Goal: Task Accomplishment & Management: Manage account settings

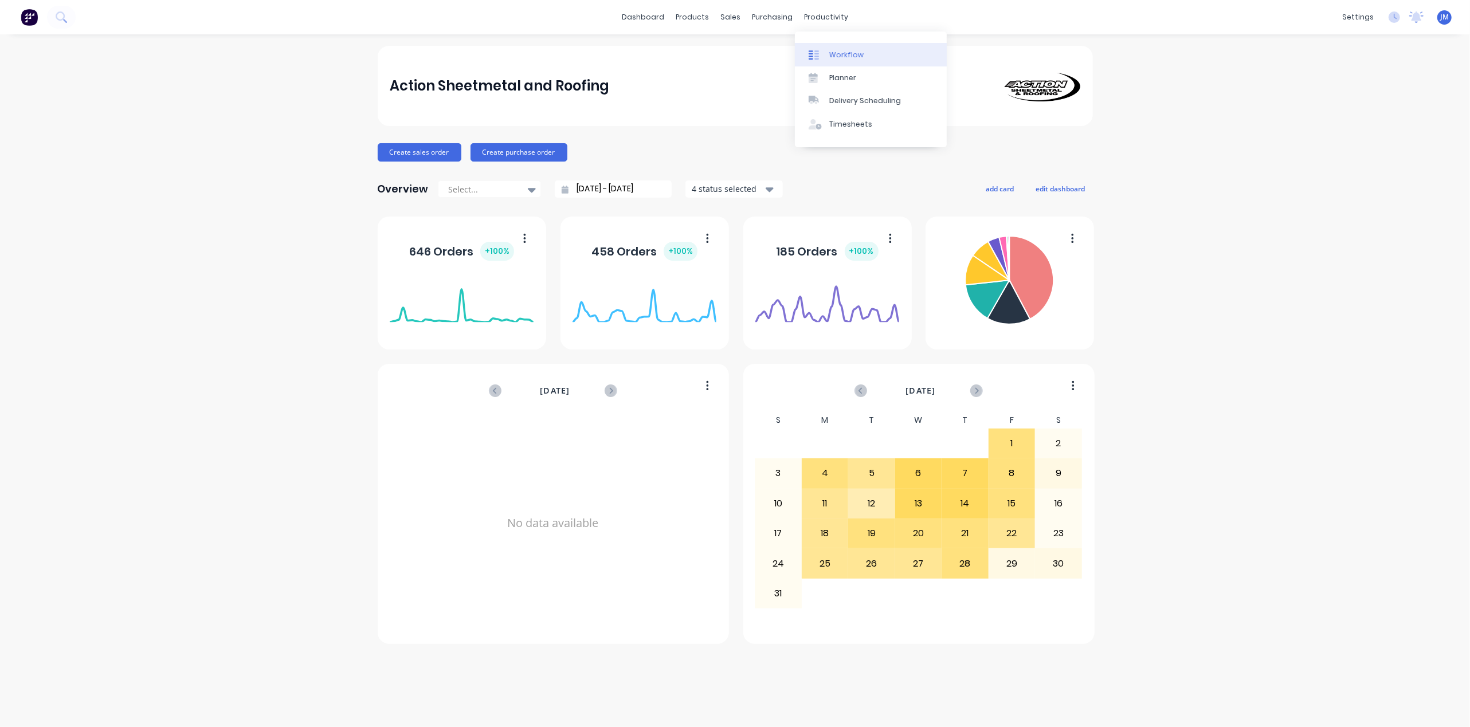
click at [837, 54] on div "Workflow" at bounding box center [846, 55] width 34 height 10
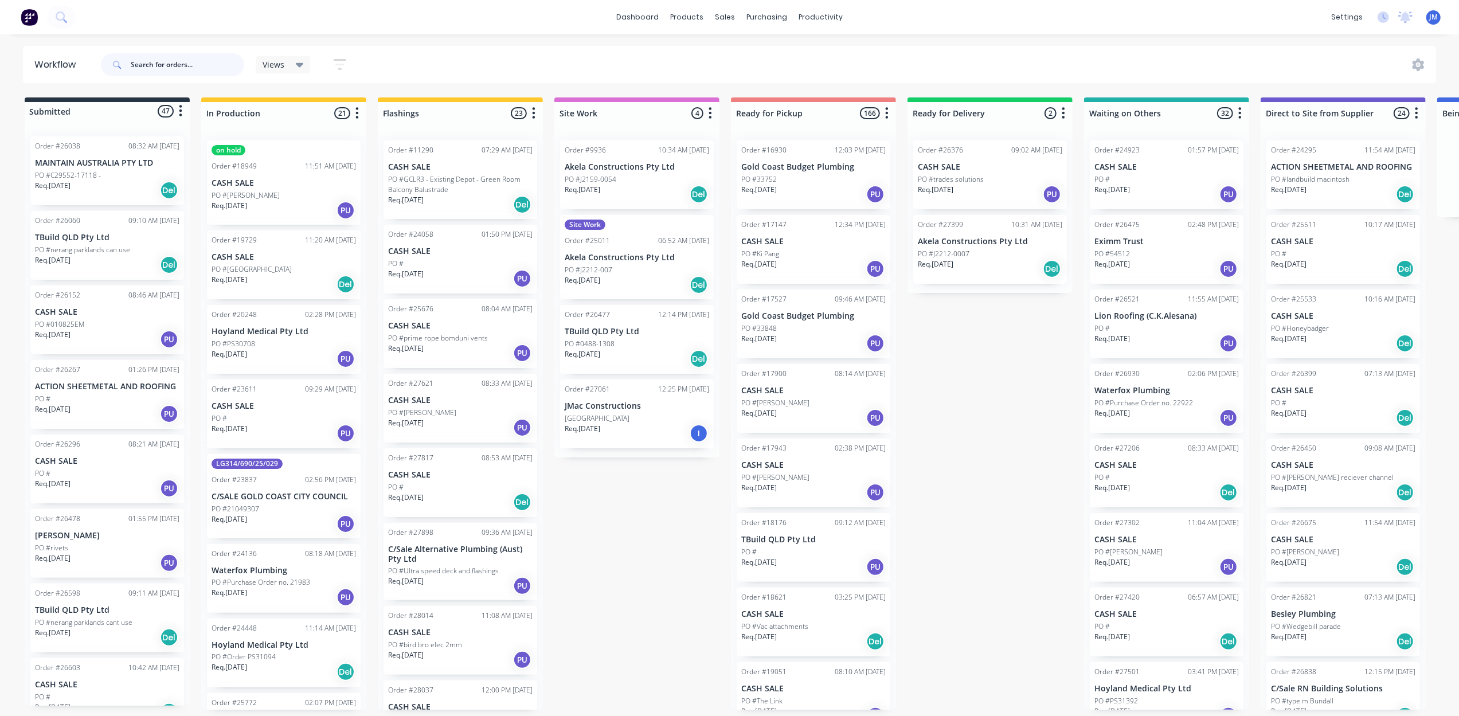
click at [177, 72] on input "text" at bounding box center [187, 64] width 113 height 23
click at [831, 50] on div "Workflow" at bounding box center [841, 55] width 34 height 10
click at [158, 60] on input "text" at bounding box center [187, 64] width 113 height 23
click at [824, 51] on div "Workflow" at bounding box center [841, 55] width 34 height 10
click at [732, 58] on icon at bounding box center [728, 55] width 10 height 10
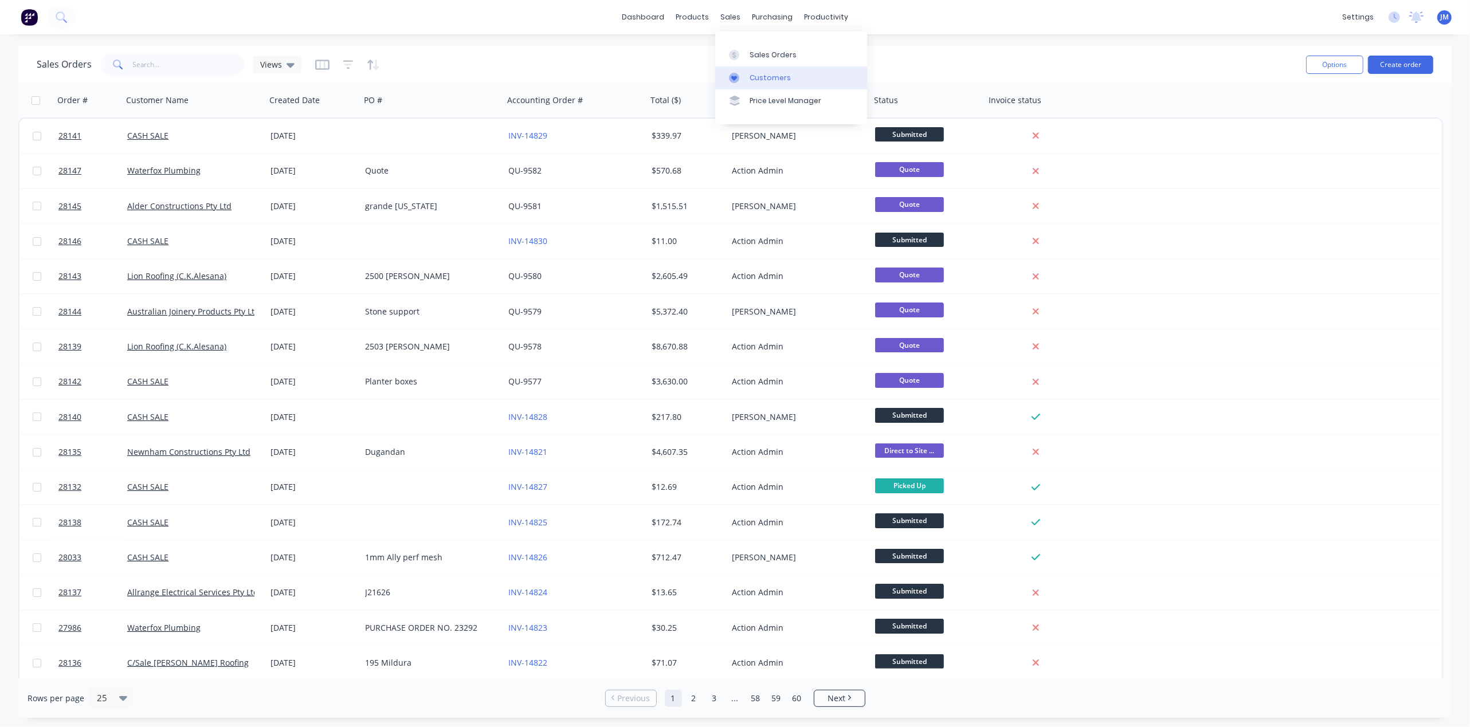
drag, startPoint x: 770, startPoint y: 78, endPoint x: 762, endPoint y: 73, distance: 9.7
click at [771, 79] on div "Customers" at bounding box center [770, 78] width 41 height 10
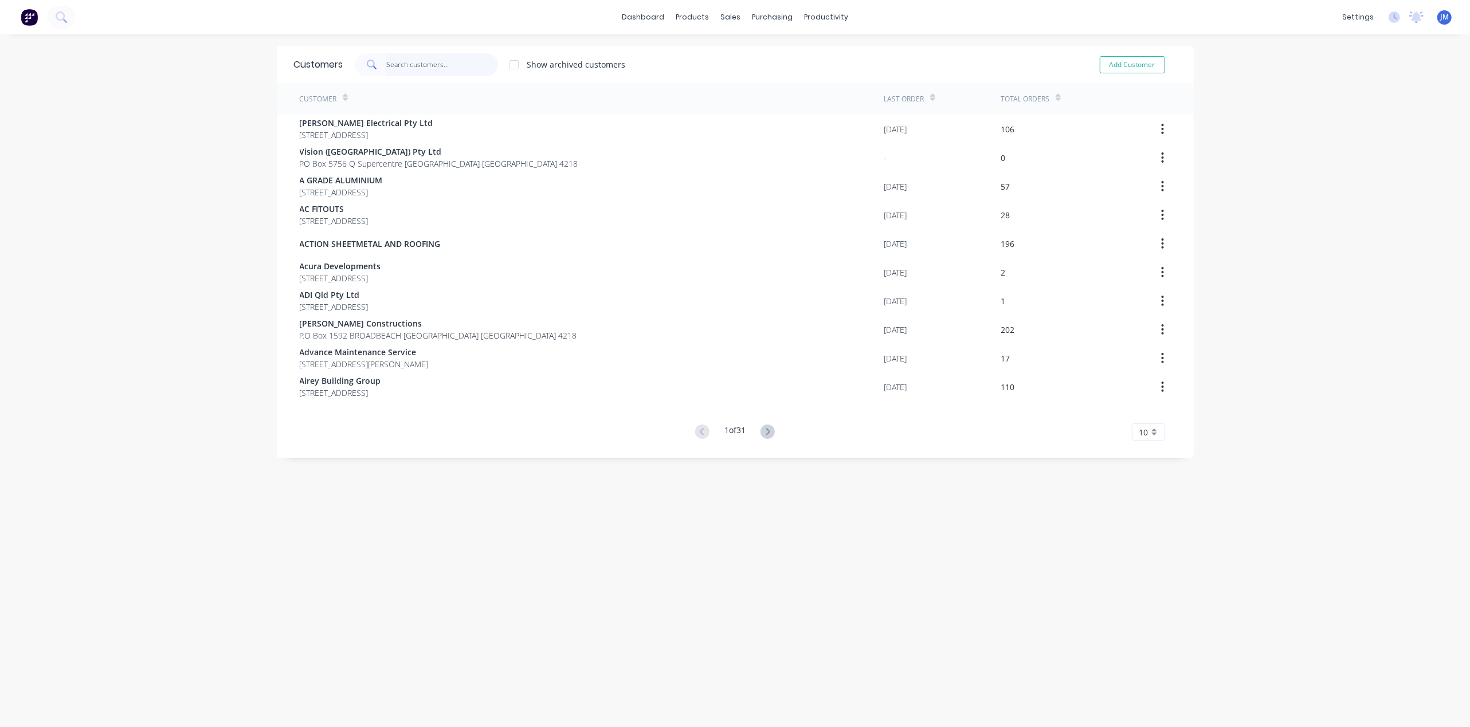
drag, startPoint x: 414, startPoint y: 60, endPoint x: 421, endPoint y: 60, distance: 6.9
click at [416, 60] on input "text" at bounding box center [442, 64] width 112 height 23
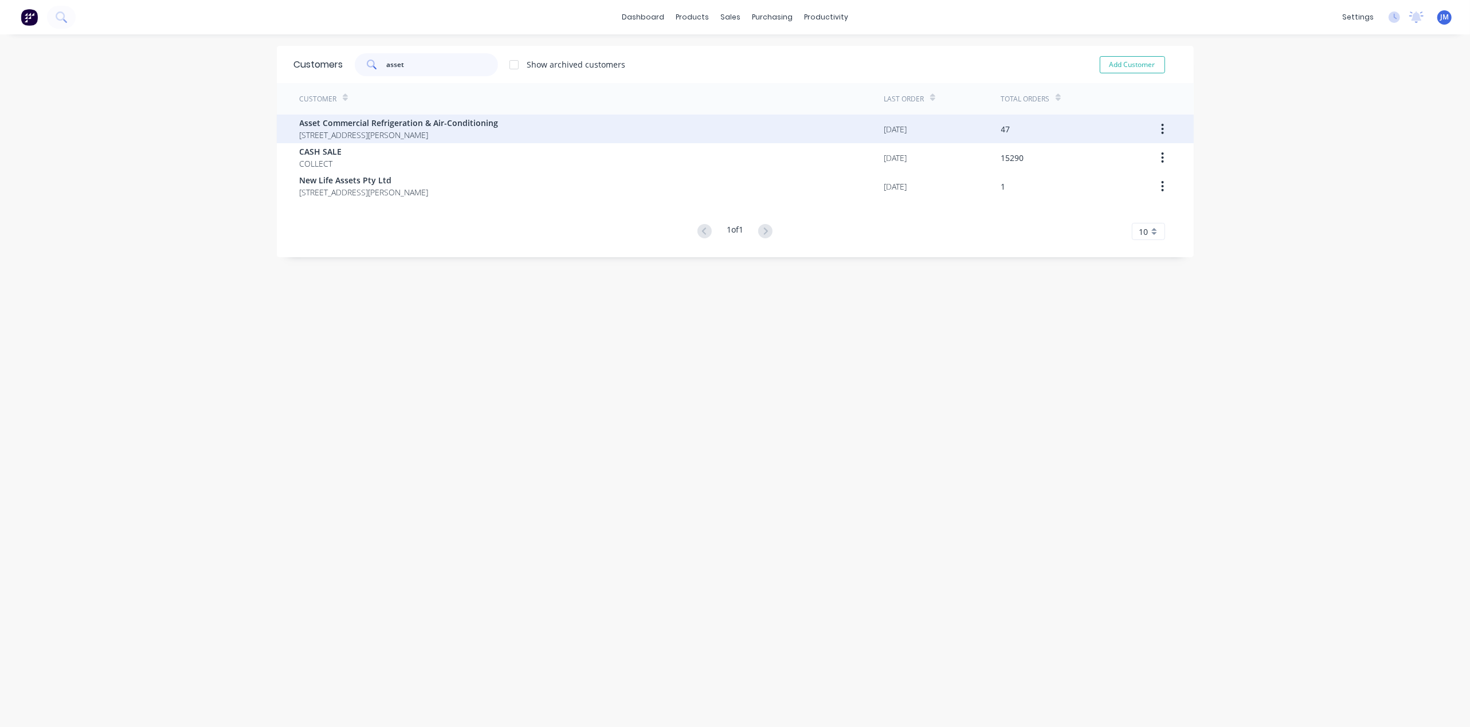
type input "asset"
click at [402, 131] on span "[STREET_ADDRESS][PERSON_NAME]" at bounding box center [399, 135] width 199 height 12
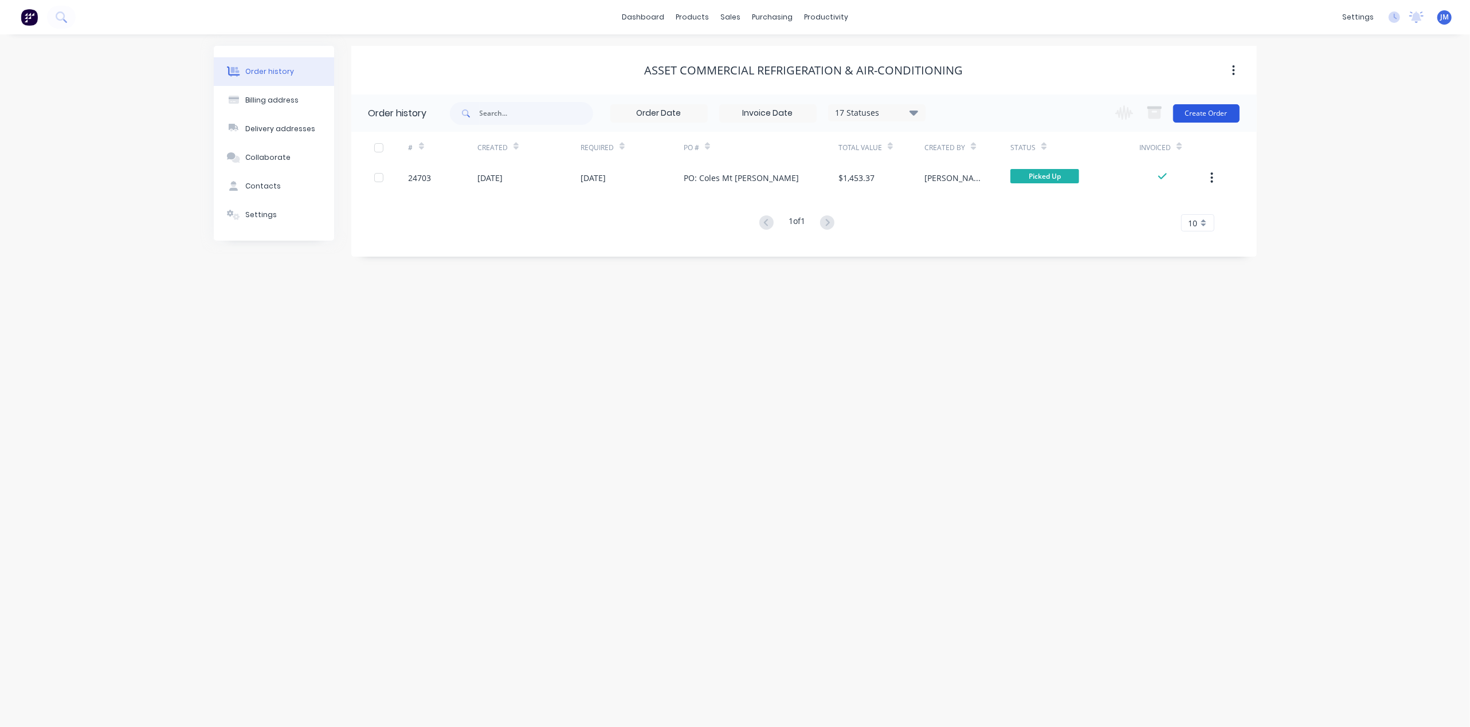
click at [1199, 113] on button "Create Order" at bounding box center [1206, 113] width 66 height 18
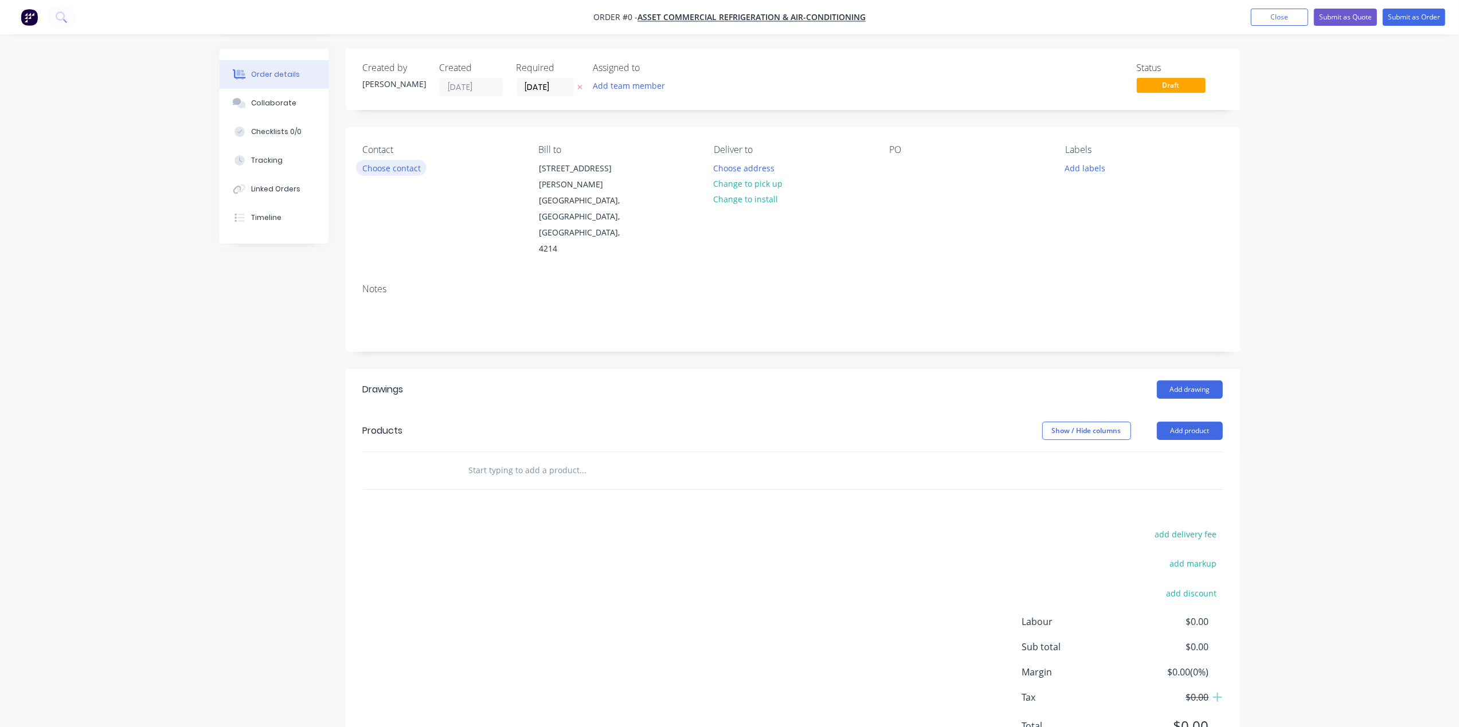
click at [387, 166] on button "Choose contact" at bounding box center [391, 167] width 70 height 15
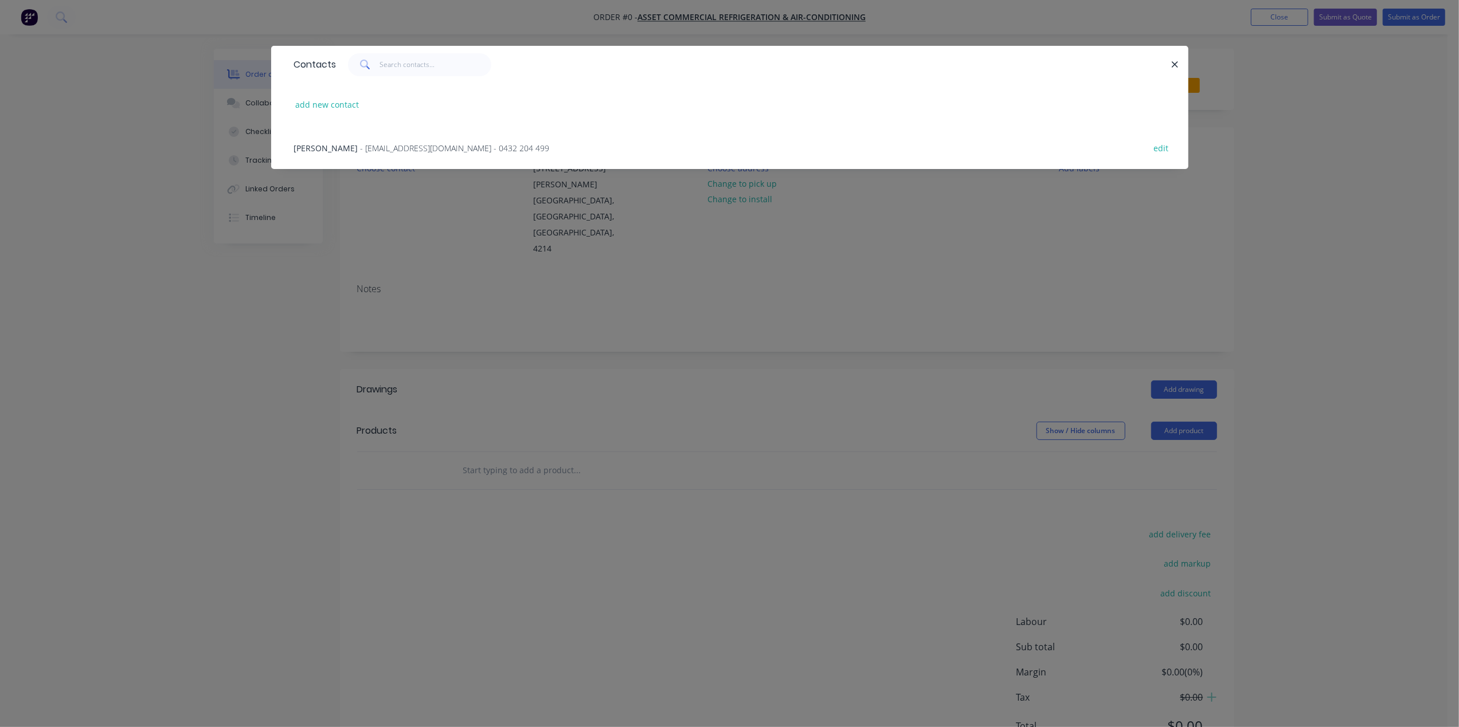
click at [356, 139] on div "[PERSON_NAME] - [EMAIL_ADDRESS][DOMAIN_NAME] - 0432 204 499 edit" at bounding box center [729, 147] width 883 height 43
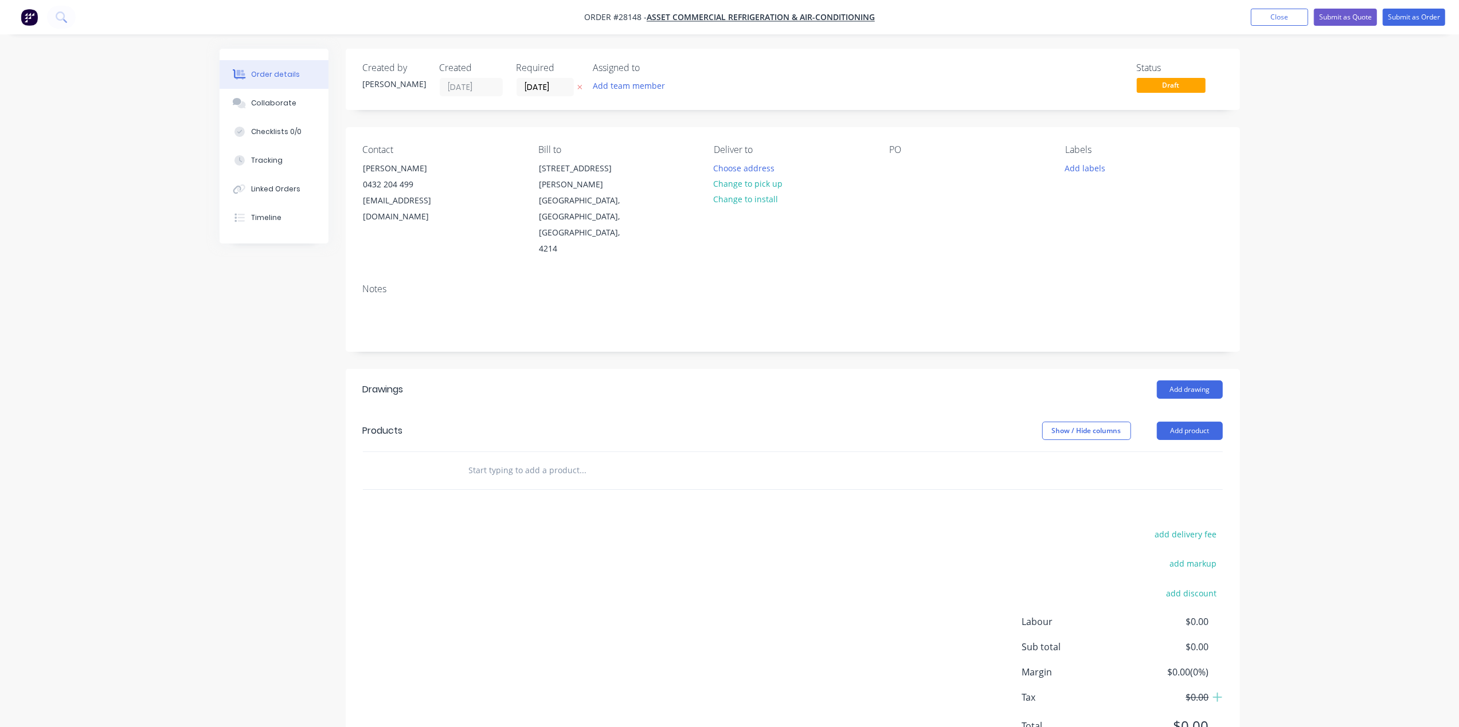
click at [356, 147] on div "Contact [PERSON_NAME] [PHONE_NUMBER] [EMAIL_ADDRESS][DOMAIN_NAME] Bill to [STRE…" at bounding box center [793, 200] width 894 height 147
click at [760, 177] on button "Change to pick up" at bounding box center [747, 183] width 81 height 15
click at [558, 85] on input "[DATE]" at bounding box center [545, 87] width 56 height 17
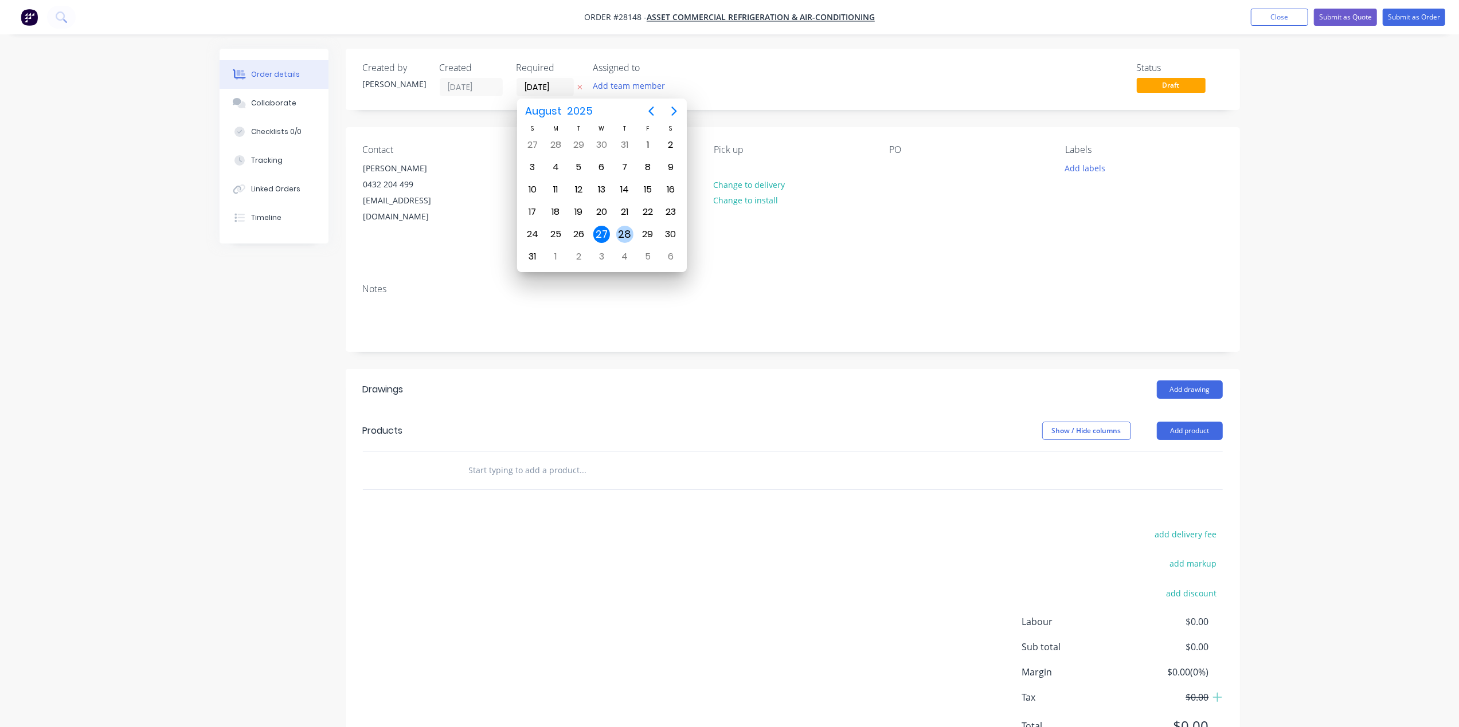
click at [618, 232] on div "28" at bounding box center [624, 234] width 17 height 17
type input "[DATE]"
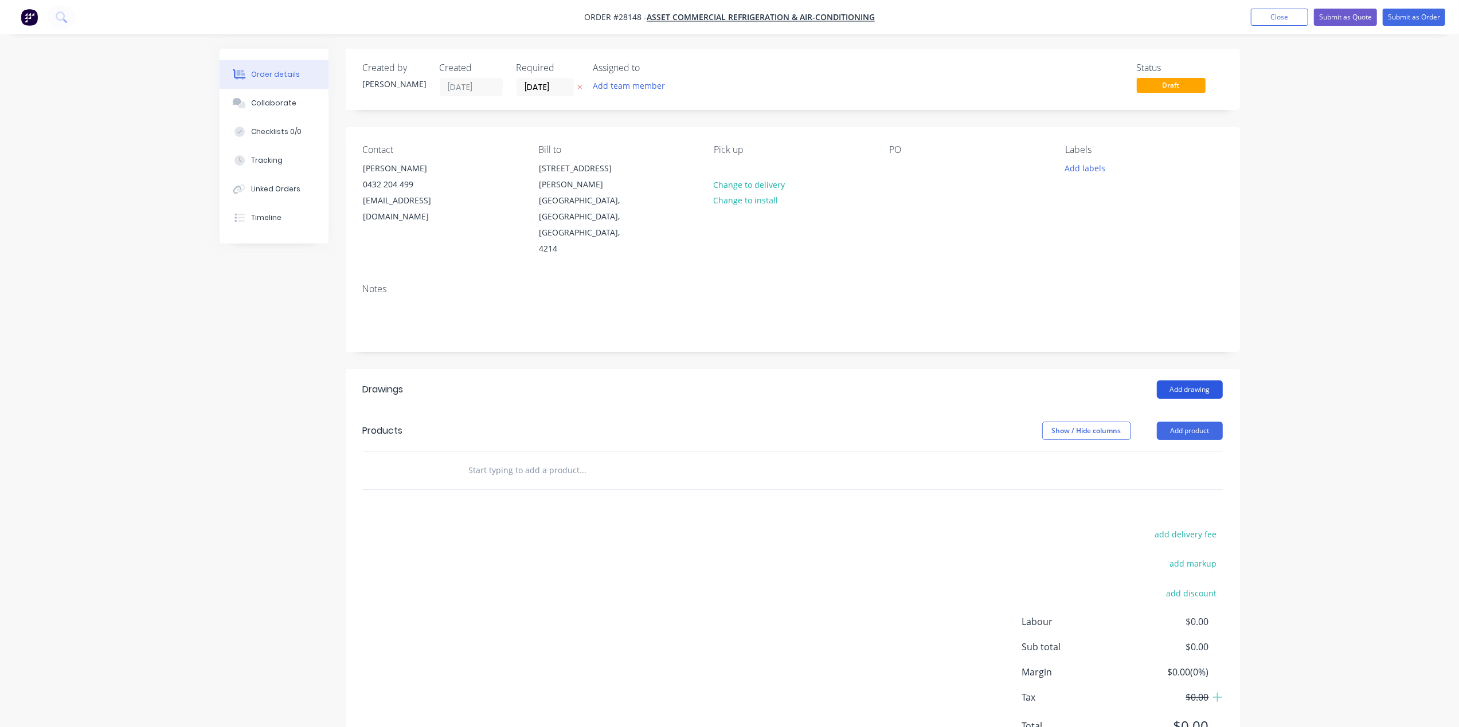
click at [1169, 381] on button "Add drawing" at bounding box center [1190, 390] width 66 height 18
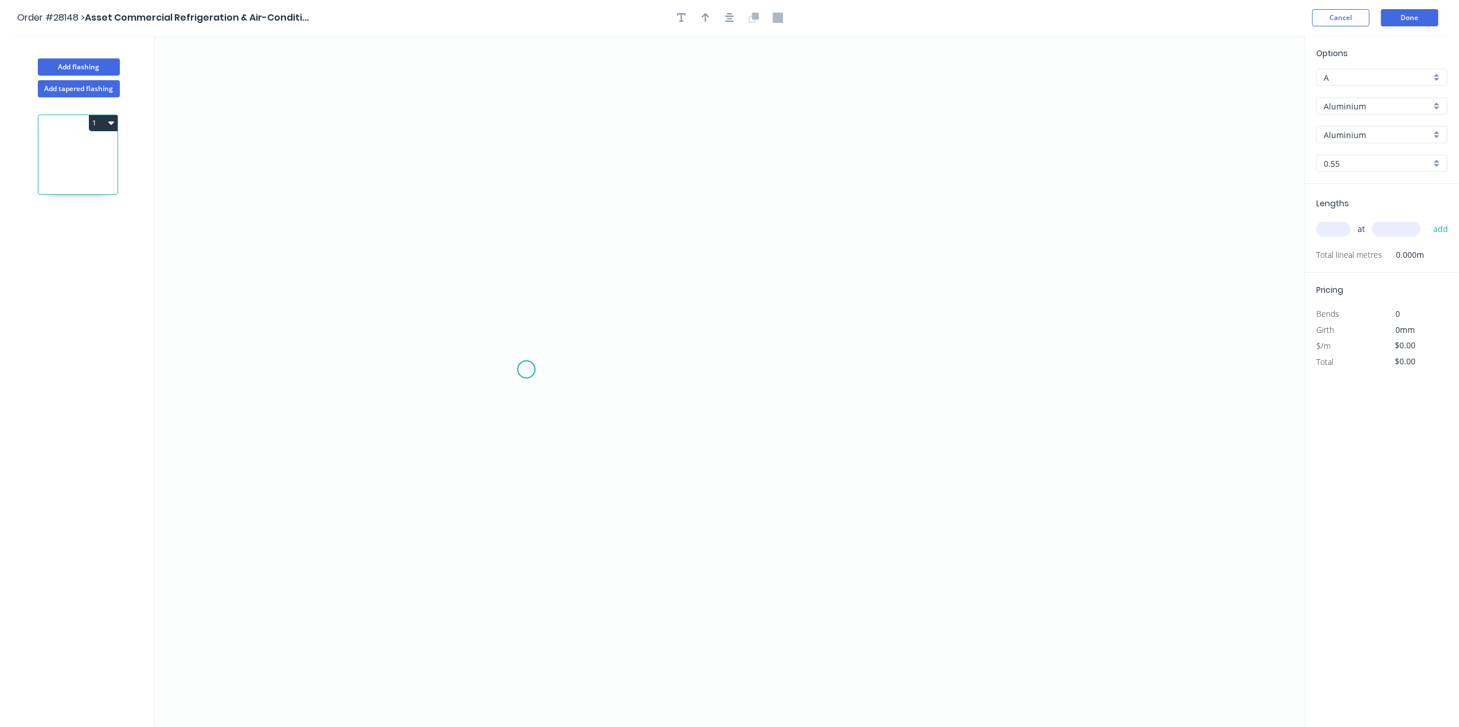
click at [526, 370] on icon "0" at bounding box center [729, 382] width 1149 height 692
drag, startPoint x: 522, startPoint y: 255, endPoint x: 591, endPoint y: 265, distance: 70.6
click at [520, 254] on icon "0" at bounding box center [729, 382] width 1149 height 692
click at [649, 260] on icon "0 ?" at bounding box center [729, 382] width 1149 height 692
drag, startPoint x: 661, startPoint y: 259, endPoint x: 722, endPoint y: 273, distance: 62.3
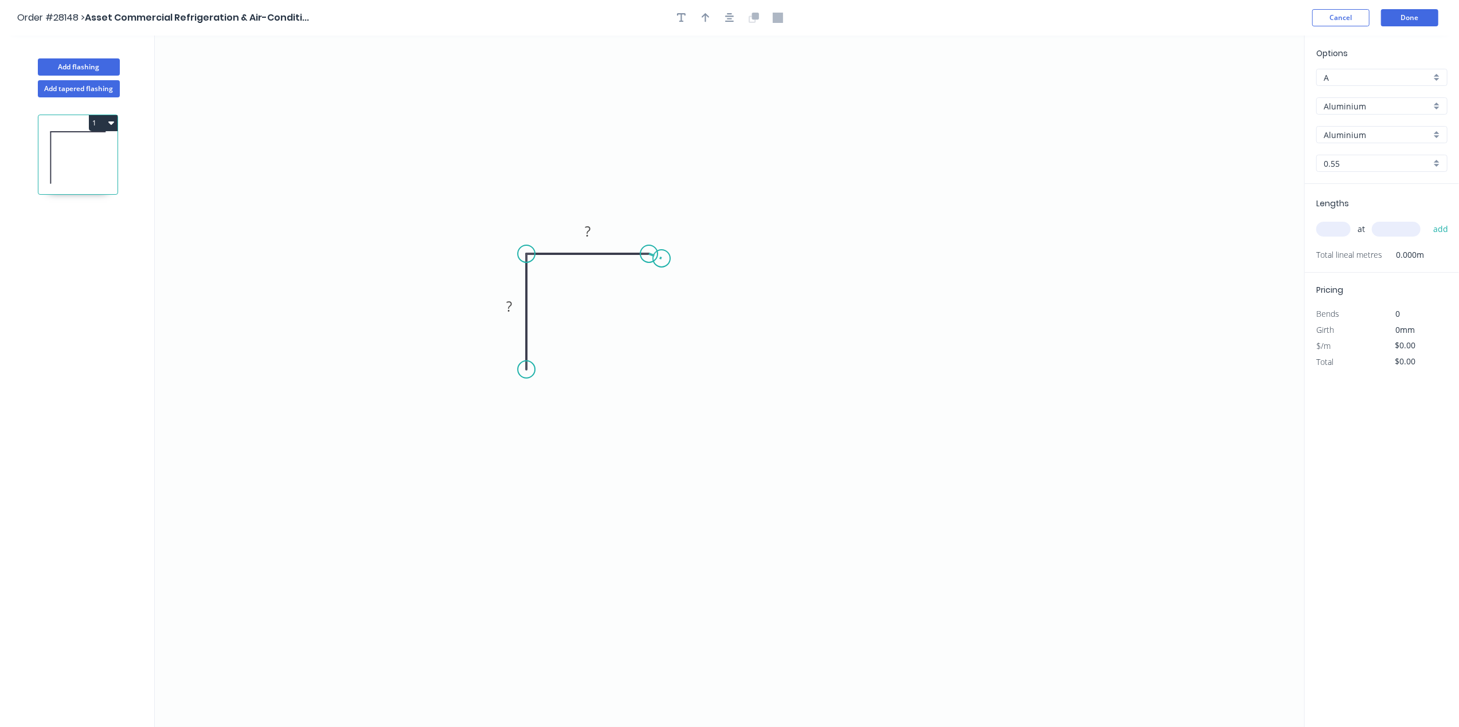
click at [661, 260] on icon "0 ? ?" at bounding box center [729, 382] width 1149 height 692
click at [642, 276] on tspan "?" at bounding box center [641, 281] width 6 height 19
click at [663, 234] on tspan "?" at bounding box center [661, 235] width 6 height 19
click at [601, 222] on rect at bounding box center [587, 231] width 37 height 23
click at [593, 232] on rect at bounding box center [587, 232] width 23 height 16
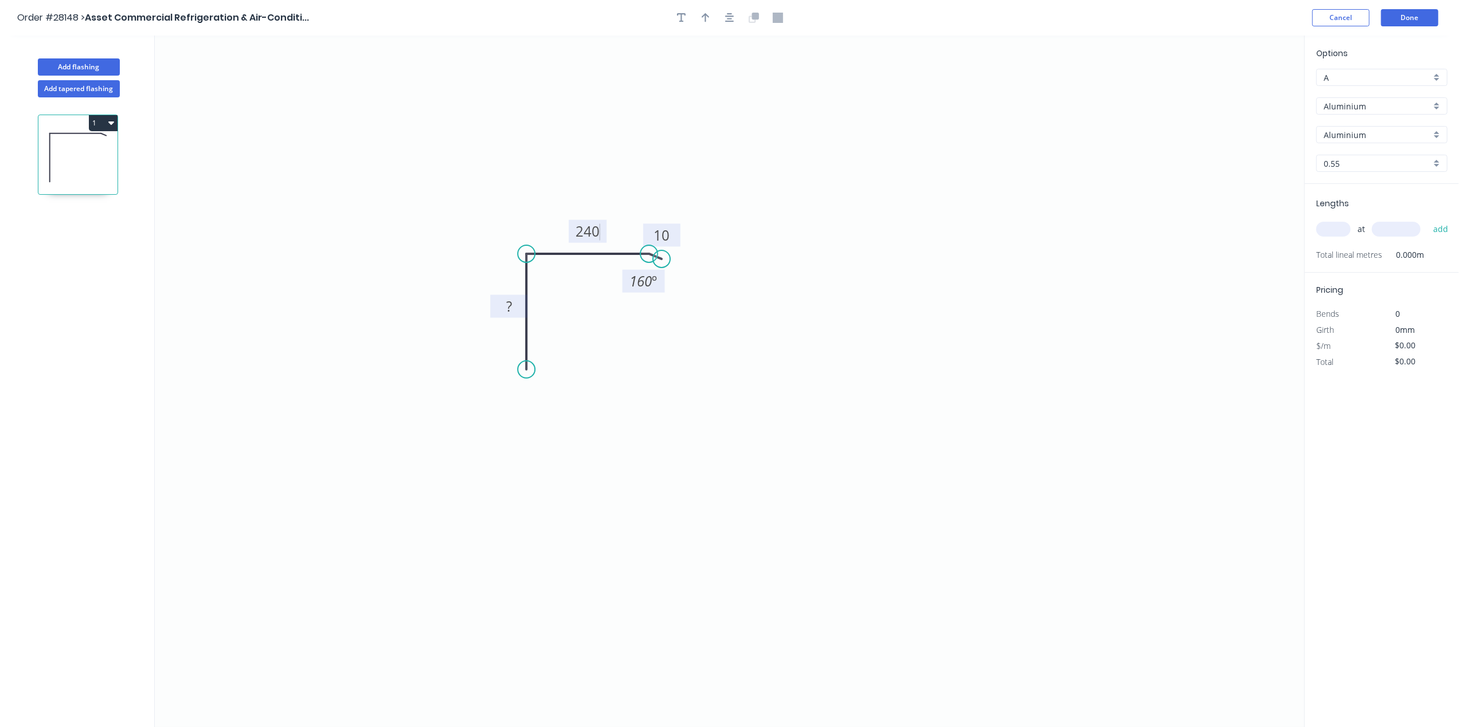
click at [519, 296] on rect at bounding box center [508, 306] width 37 height 23
click at [518, 308] on rect at bounding box center [509, 307] width 23 height 16
click at [704, 18] on icon "button" at bounding box center [705, 18] width 8 height 10
type input "$1.00"
drag, startPoint x: 1233, startPoint y: 93, endPoint x: 1142, endPoint y: 119, distance: 95.4
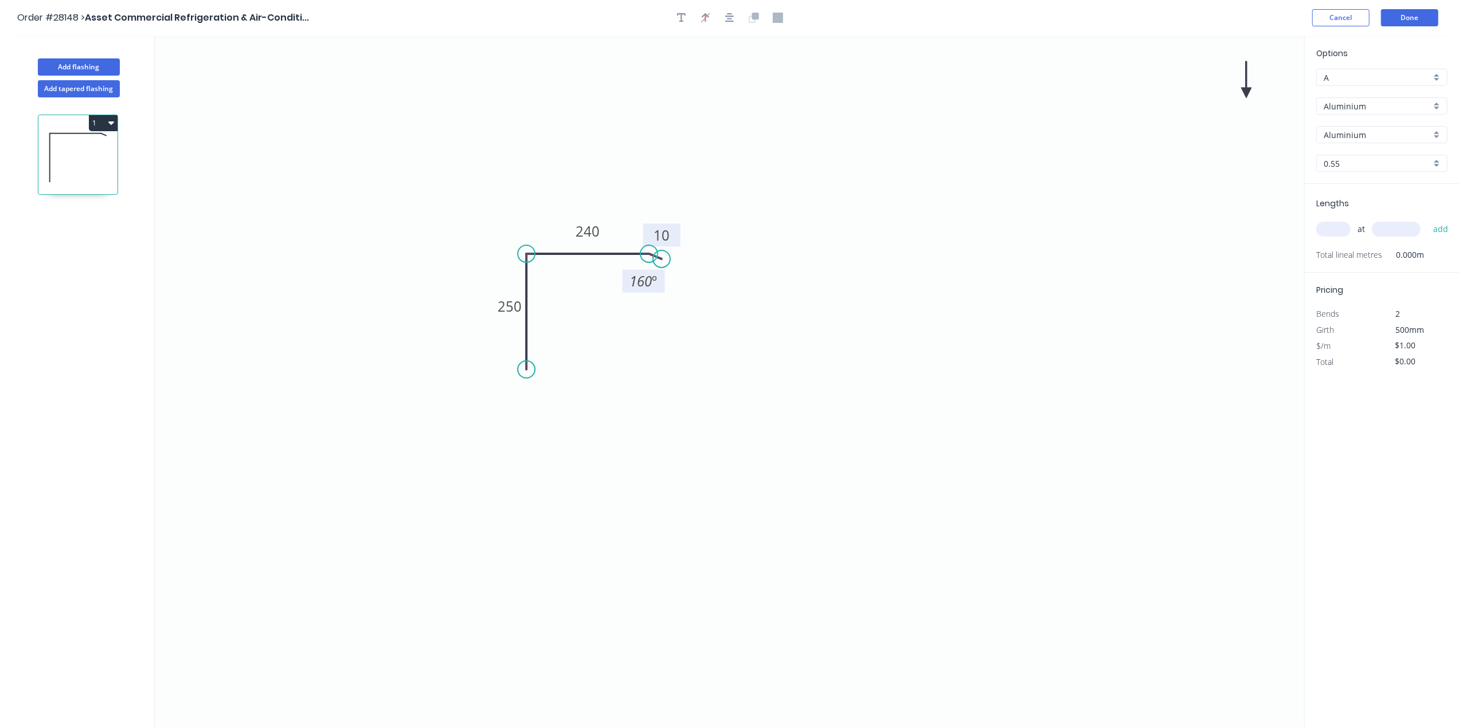
click at [966, 116] on icon "0 250 240 10 160 º" at bounding box center [729, 382] width 1149 height 692
drag, startPoint x: 1245, startPoint y: 89, endPoint x: 558, endPoint y: 194, distance: 695.0
click at [558, 194] on icon at bounding box center [557, 180] width 10 height 37
click at [1436, 102] on div "Aluminium" at bounding box center [1381, 105] width 131 height 17
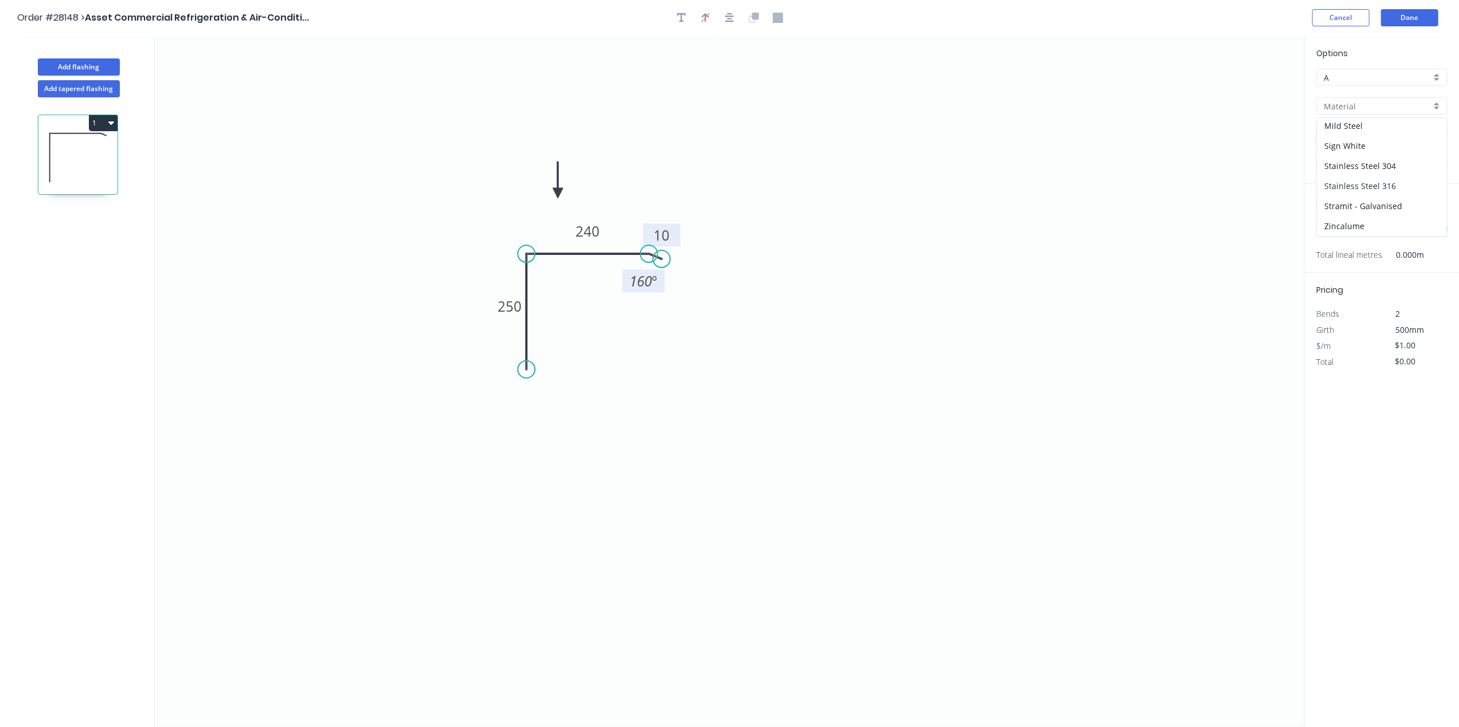
drag, startPoint x: 1366, startPoint y: 182, endPoint x: 1381, endPoint y: 189, distance: 15.7
click at [1367, 183] on div "Stainless Steel 316" at bounding box center [1381, 186] width 130 height 20
type input "Stainless Steel 316"
type input "Stainless Steel"
click at [1330, 222] on input "text" at bounding box center [1333, 229] width 34 height 15
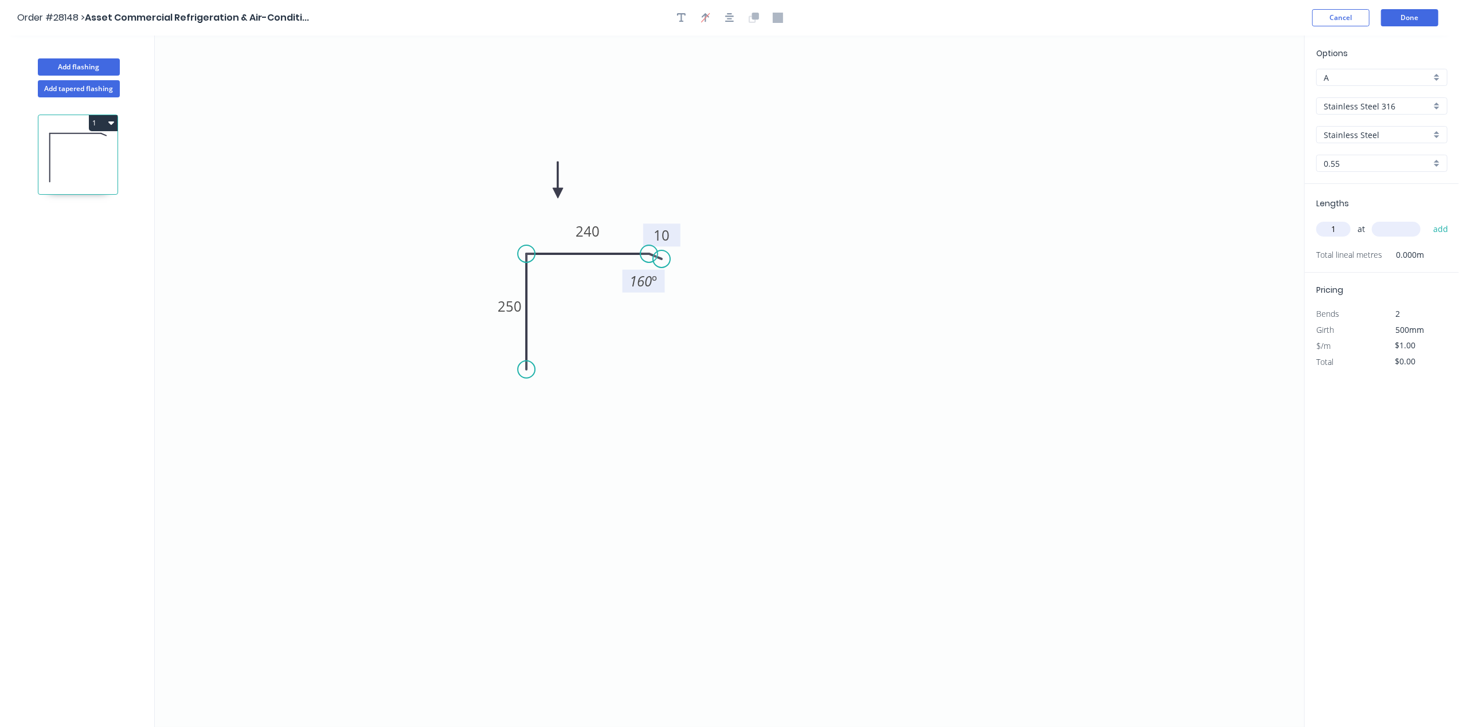
type input "1"
click at [1388, 230] on input "text" at bounding box center [1395, 229] width 49 height 15
type input "2200"
click at [1398, 12] on button "Done" at bounding box center [1409, 17] width 57 height 17
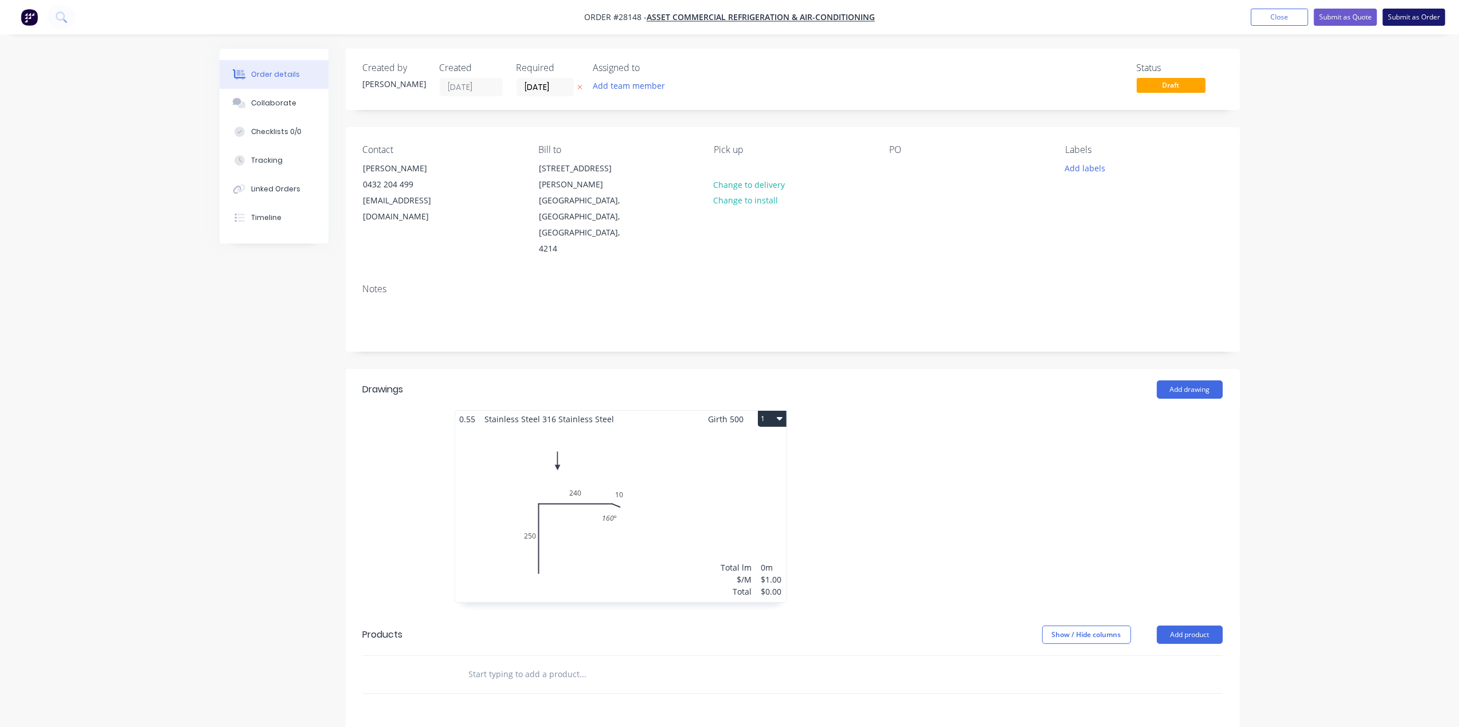
click at [1426, 16] on button "Submit as Order" at bounding box center [1413, 17] width 62 height 17
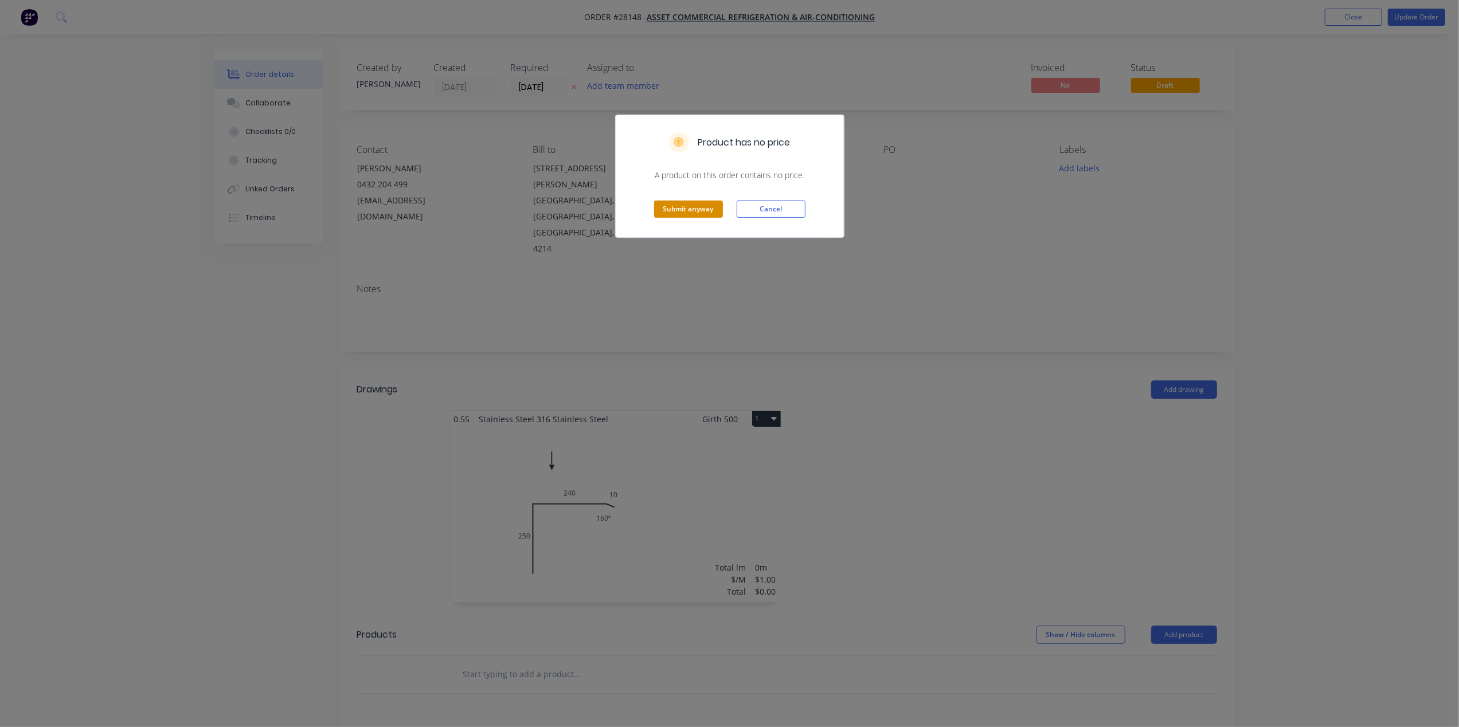
click at [671, 201] on button "Submit anyway" at bounding box center [688, 209] width 69 height 17
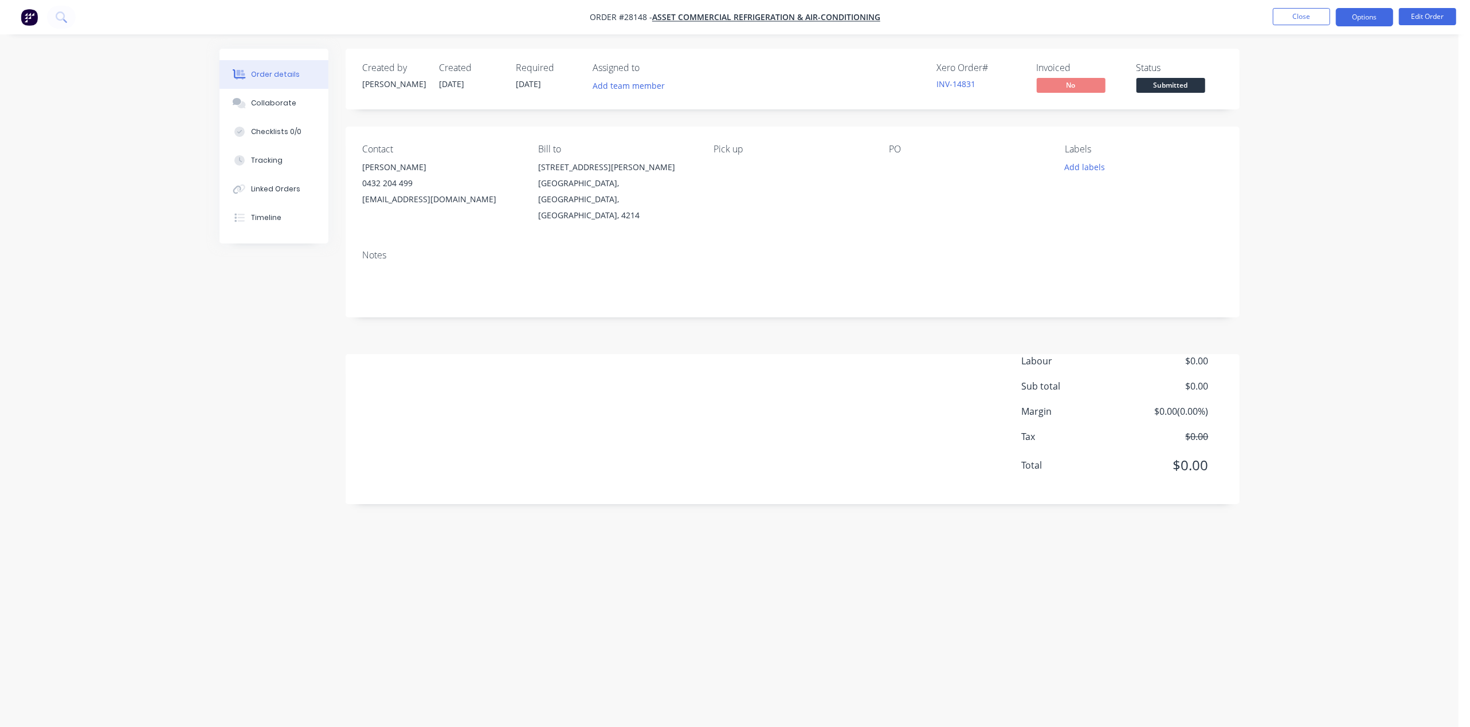
drag, startPoint x: 1348, startPoint y: 13, endPoint x: 1356, endPoint y: 24, distance: 14.0
click at [1350, 12] on button "Options" at bounding box center [1364, 17] width 57 height 18
click at [1312, 144] on div "Work Order" at bounding box center [1329, 138] width 105 height 17
click at [1307, 105] on button "Without pricing" at bounding box center [1330, 115] width 126 height 23
click at [1169, 83] on span "Submitted" at bounding box center [1170, 85] width 69 height 14
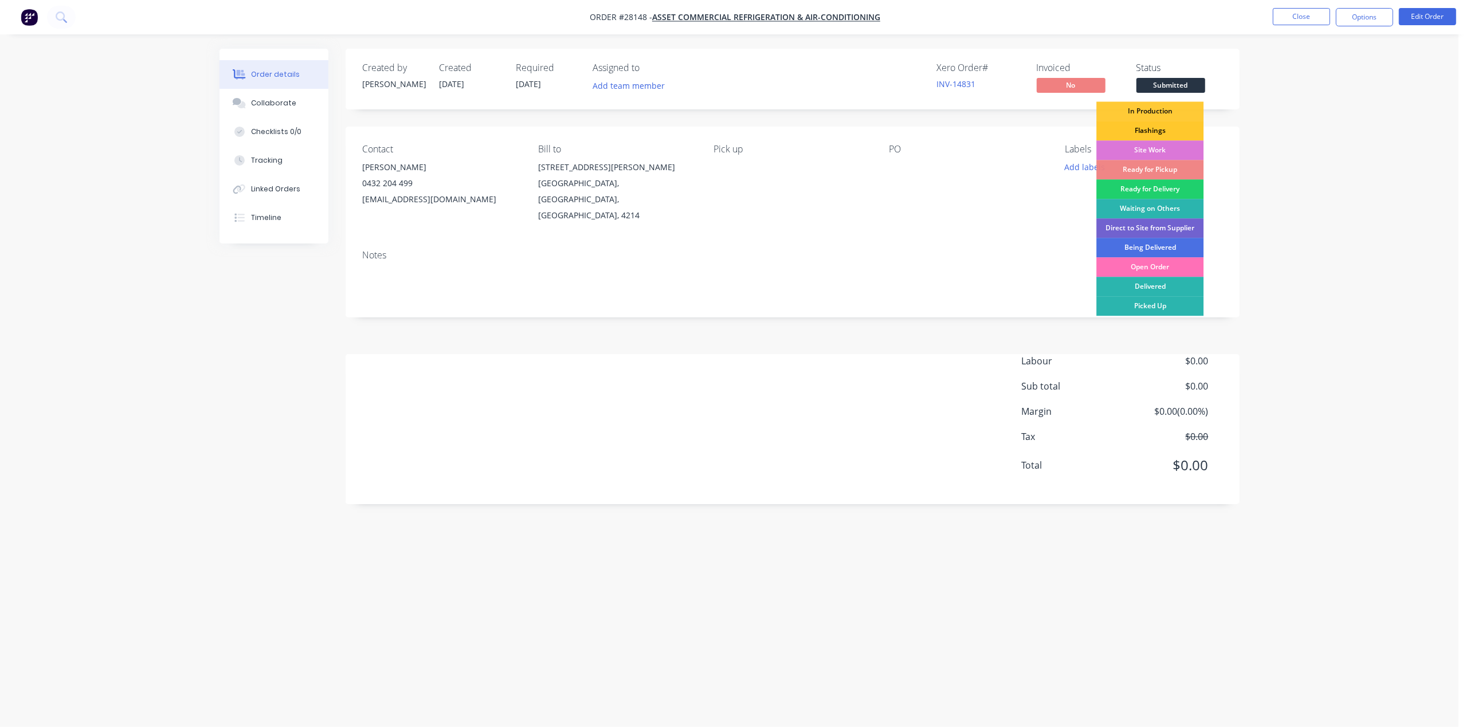
click at [1147, 134] on div "Flashings" at bounding box center [1149, 130] width 107 height 19
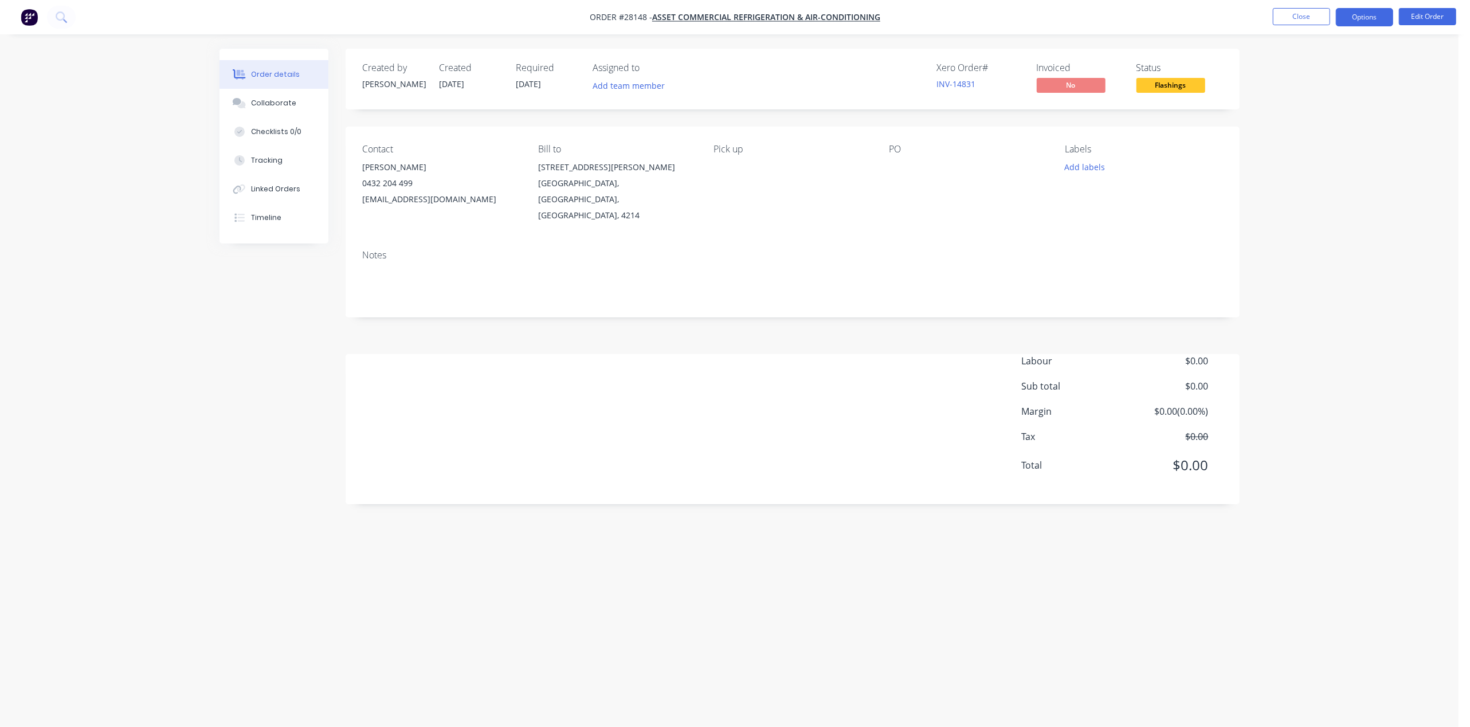
drag, startPoint x: 1358, startPoint y: 13, endPoint x: 1372, endPoint y: 28, distance: 20.7
click at [1359, 14] on button "Options" at bounding box center [1364, 17] width 57 height 18
click at [1413, 8] on button "Edit Order" at bounding box center [1427, 16] width 57 height 17
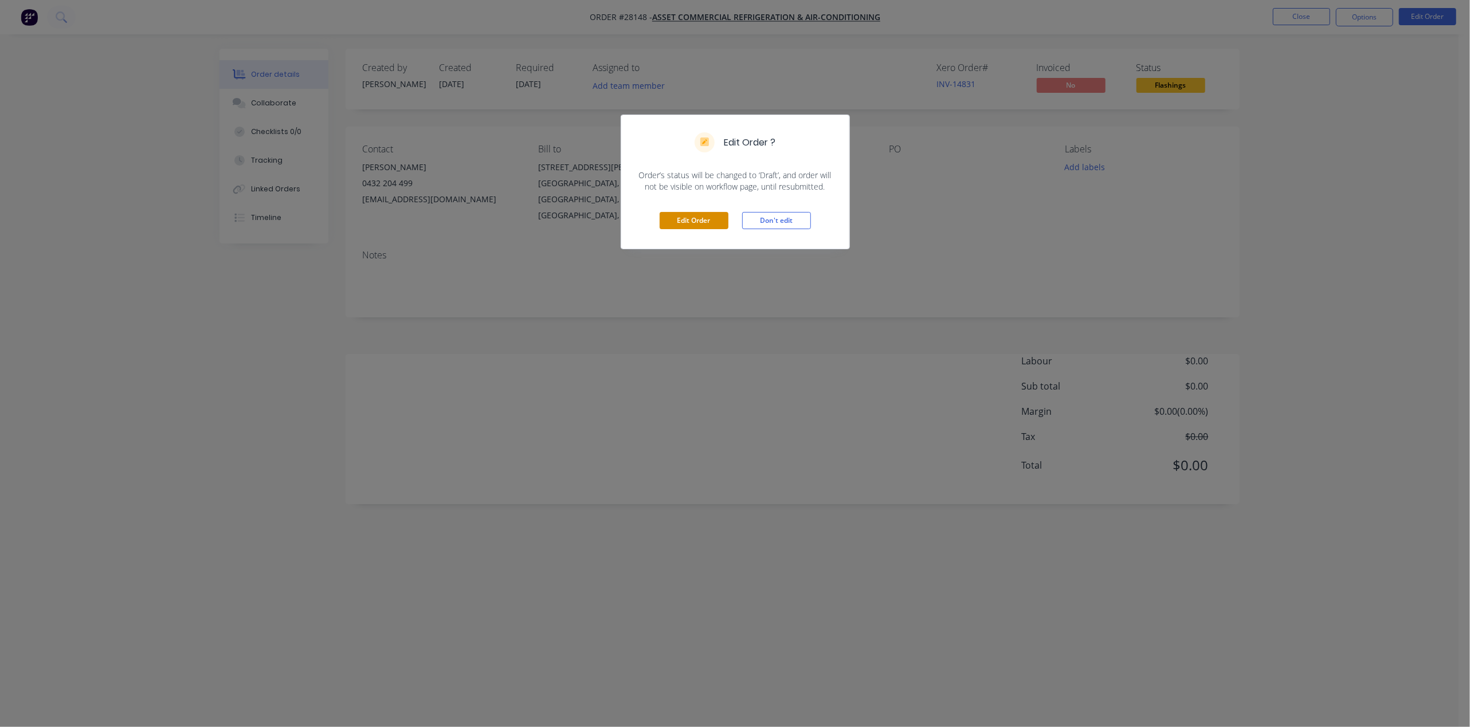
click at [691, 218] on button "Edit Order" at bounding box center [694, 220] width 69 height 17
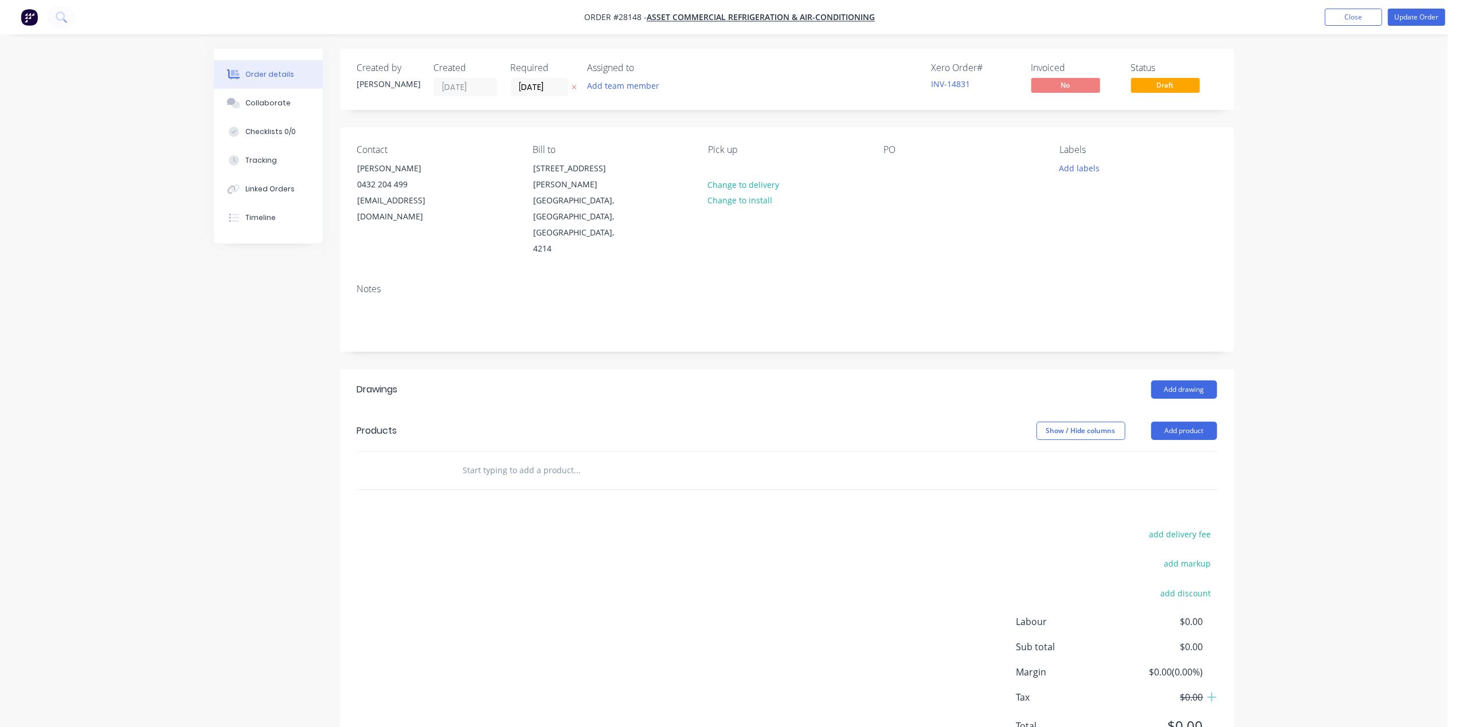
click at [459, 381] on div "Drawings" at bounding box center [448, 390] width 183 height 18
click at [1170, 381] on button "Add drawing" at bounding box center [1184, 390] width 66 height 18
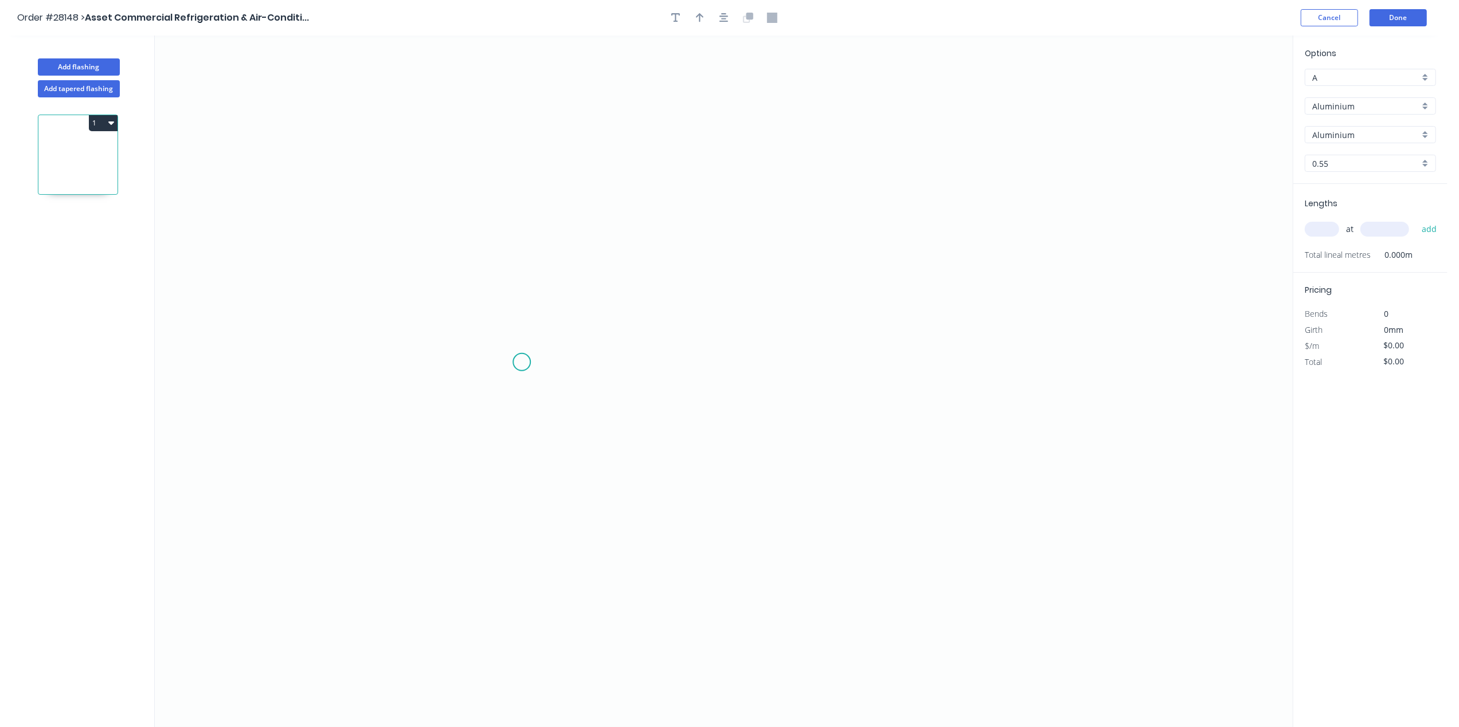
click at [521, 363] on icon "0" at bounding box center [724, 382] width 1138 height 692
click at [531, 203] on icon "0" at bounding box center [724, 382] width 1138 height 692
click at [705, 210] on icon "0 ?" at bounding box center [724, 382] width 1138 height 692
click at [720, 211] on icon "0 ? ?" at bounding box center [724, 382] width 1138 height 692
click at [704, 234] on rect at bounding box center [698, 230] width 23 height 16
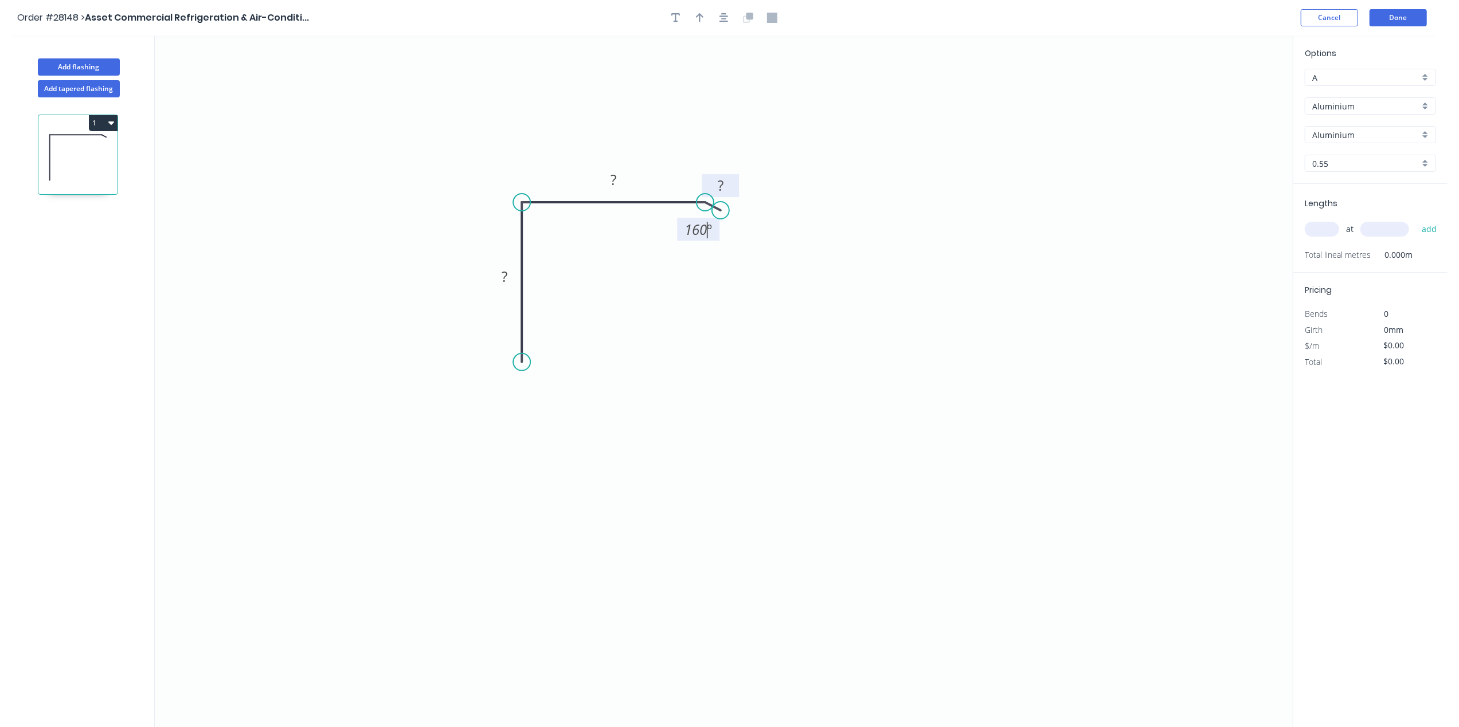
drag, startPoint x: 723, startPoint y: 186, endPoint x: 730, endPoint y: 185, distance: 7.1
click at [725, 186] on rect at bounding box center [720, 186] width 23 height 16
drag, startPoint x: 608, startPoint y: 172, endPoint x: 616, endPoint y: 168, distance: 8.2
click at [608, 171] on rect at bounding box center [612, 179] width 37 height 23
click at [598, 180] on rect at bounding box center [612, 178] width 37 height 23
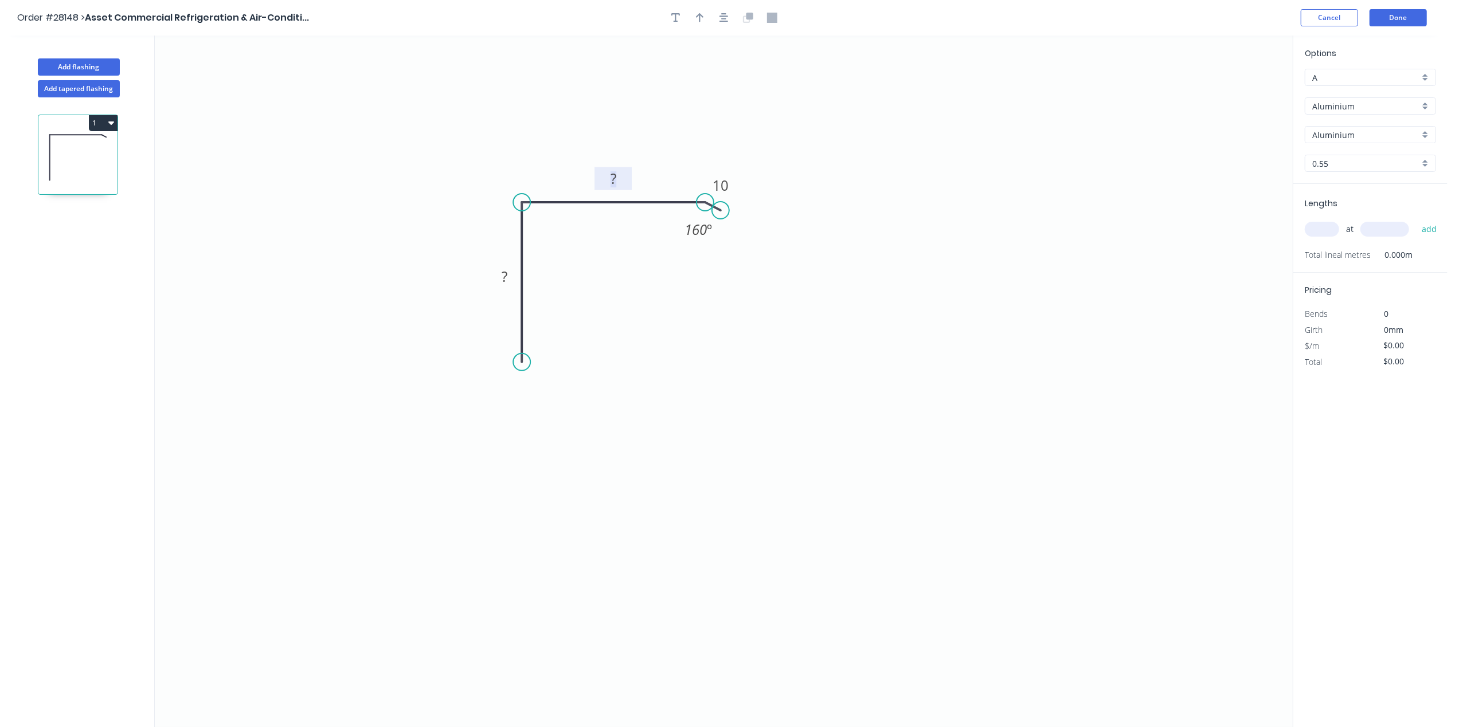
click at [610, 180] on tspan "?" at bounding box center [613, 178] width 6 height 19
drag, startPoint x: 503, startPoint y: 274, endPoint x: 565, endPoint y: 271, distance: 62.0
click at [503, 273] on tspan "?" at bounding box center [504, 276] width 6 height 19
drag, startPoint x: 1398, startPoint y: 108, endPoint x: 1405, endPoint y: 113, distance: 8.3
click at [1401, 106] on input "Aluminium" at bounding box center [1365, 106] width 107 height 12
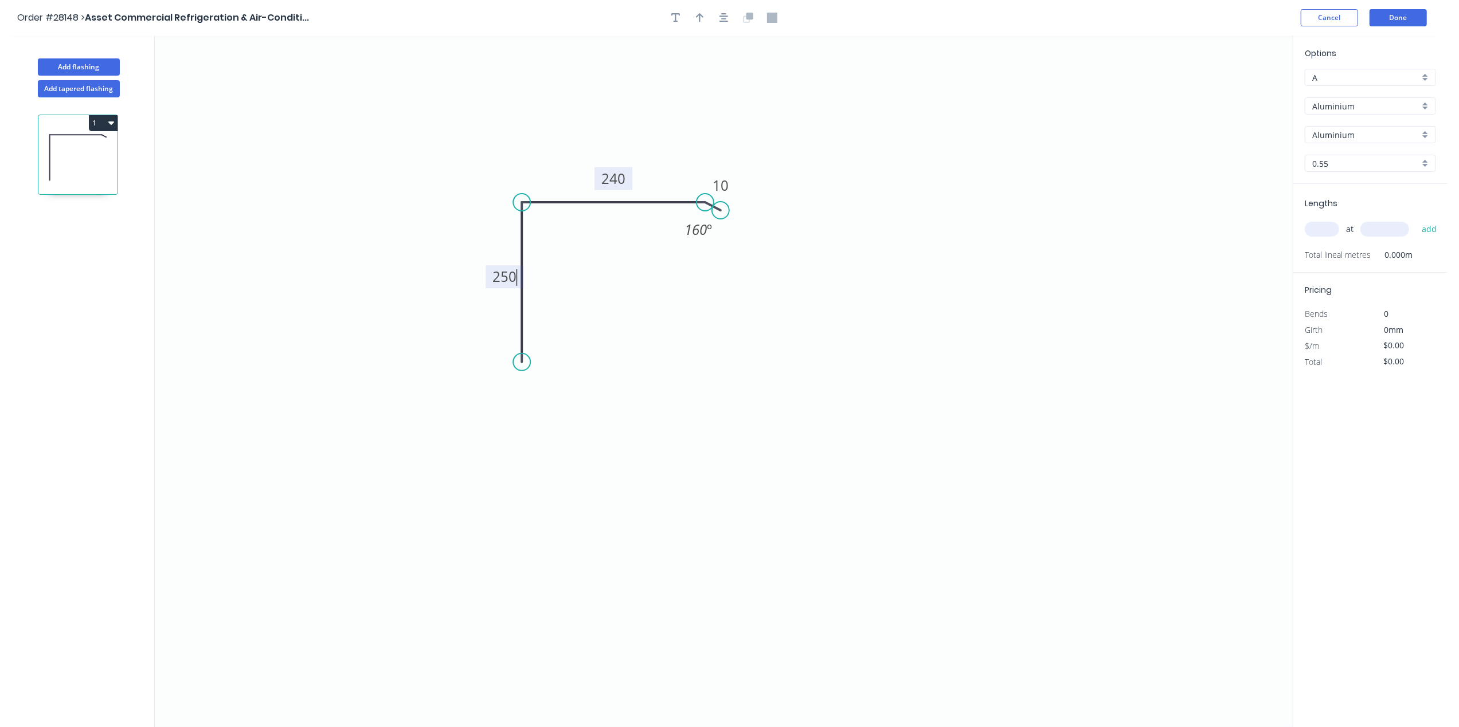
type input "$1.00"
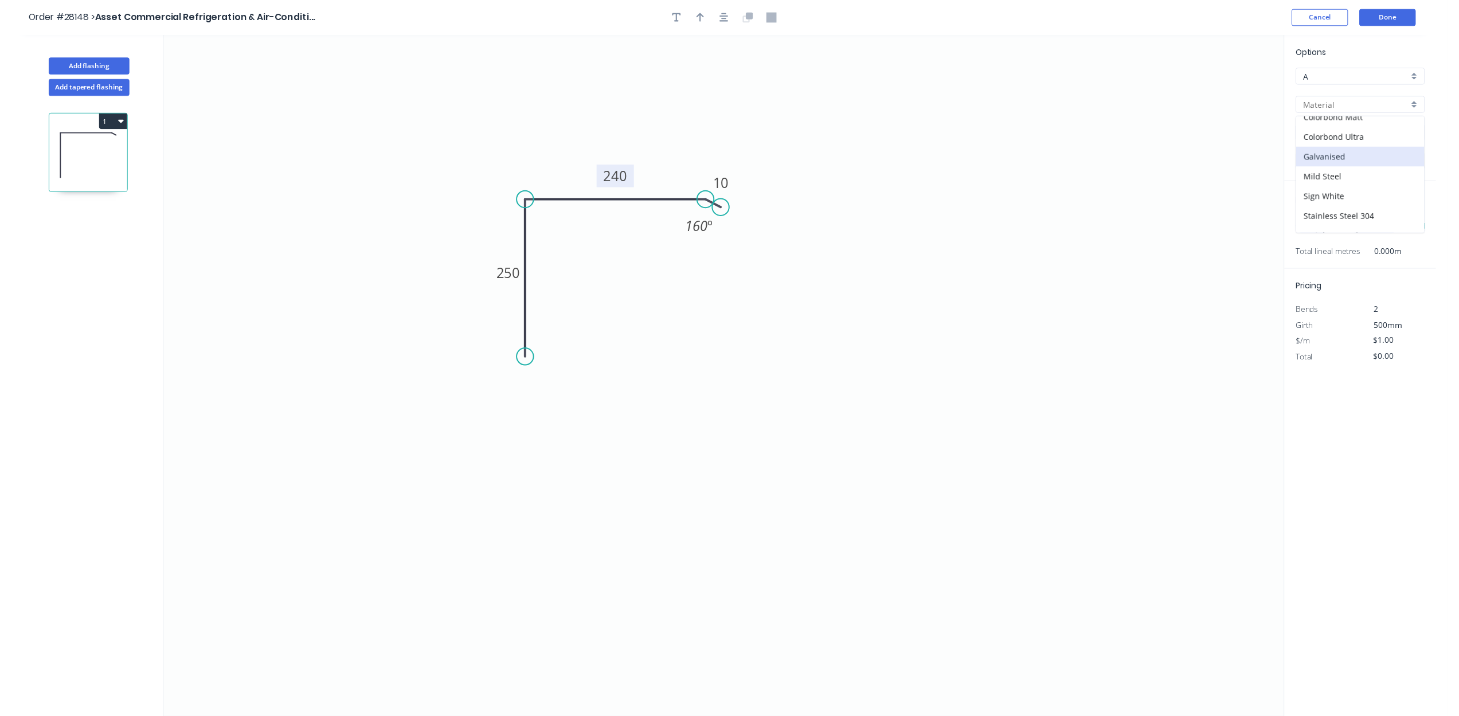
scroll to position [107, 0]
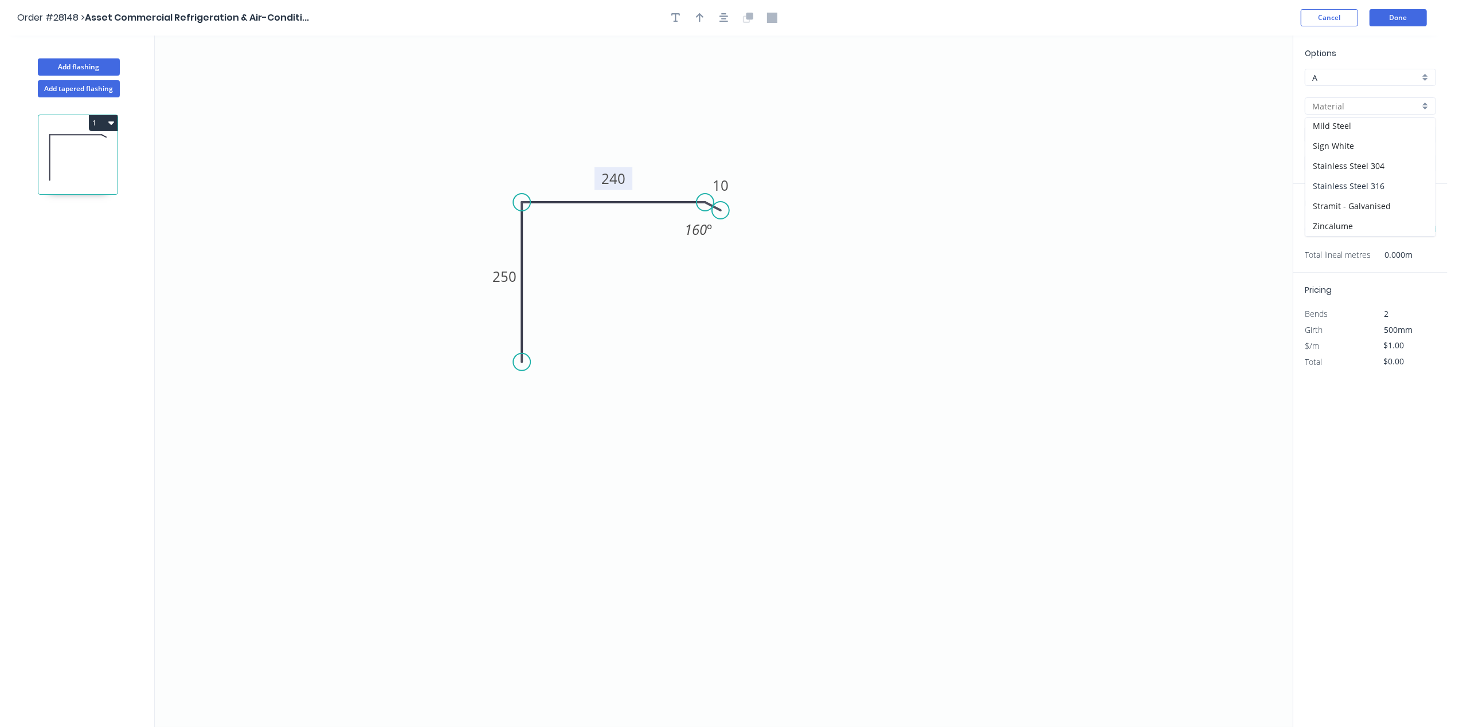
click at [1388, 183] on div "Stainless Steel 316" at bounding box center [1370, 186] width 130 height 20
type input "Stainless Steel 316"
type input "Stainless Steel"
click at [1339, 224] on div "at add" at bounding box center [1371, 228] width 134 height 19
drag, startPoint x: 1325, startPoint y: 229, endPoint x: 1331, endPoint y: 234, distance: 7.7
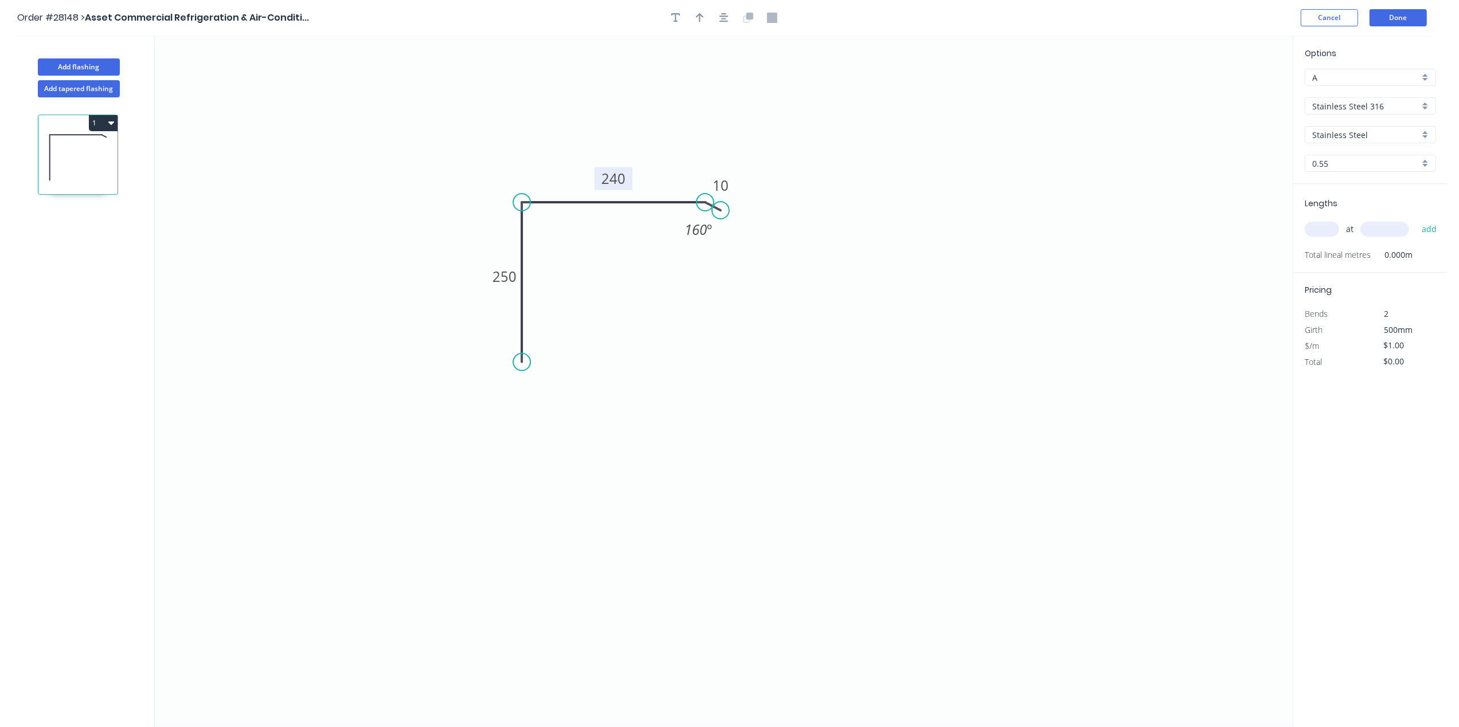
click at [1325, 232] on input "text" at bounding box center [1321, 229] width 34 height 15
type input "1"
click at [1388, 225] on input "text" at bounding box center [1384, 229] width 49 height 15
type input "2200"
click at [1429, 226] on button "add" at bounding box center [1429, 228] width 27 height 19
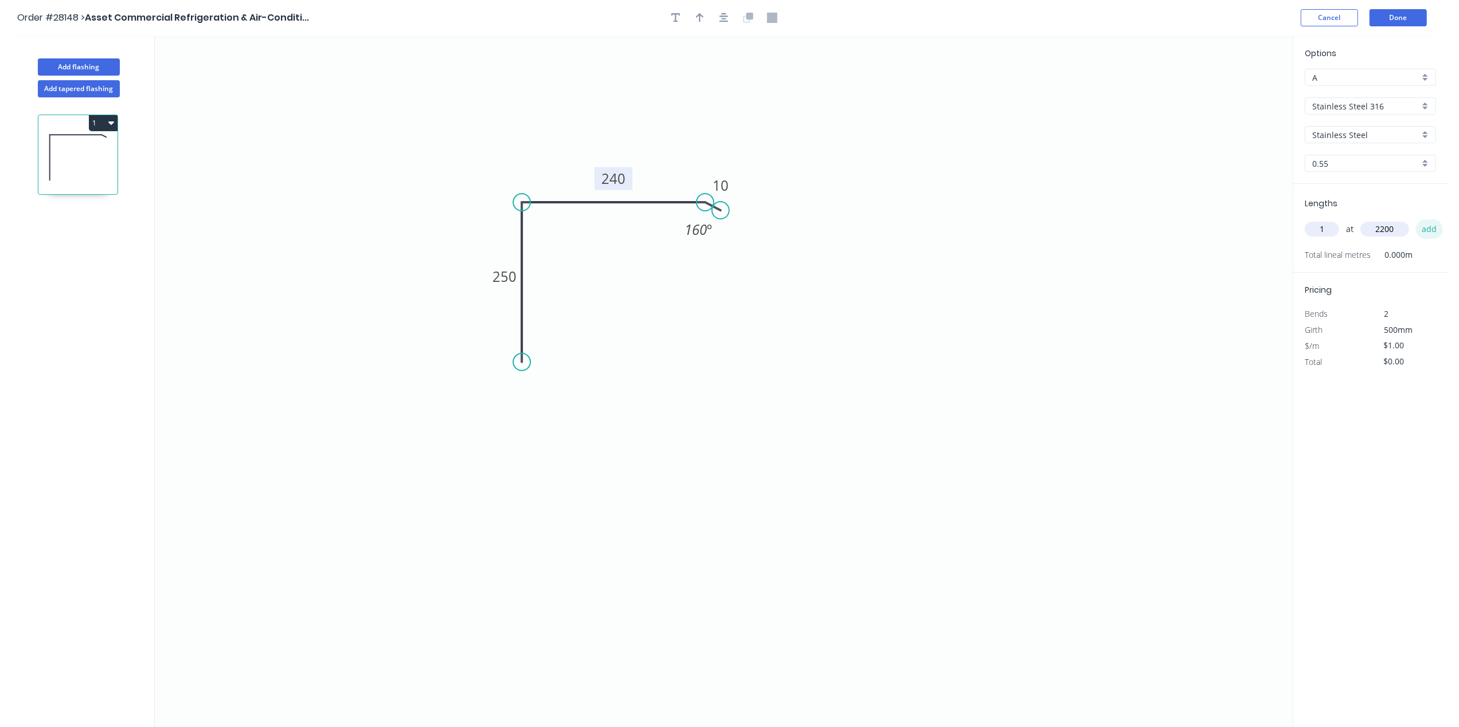
type input "$2.20"
click at [1396, 10] on button "Done" at bounding box center [1397, 17] width 57 height 17
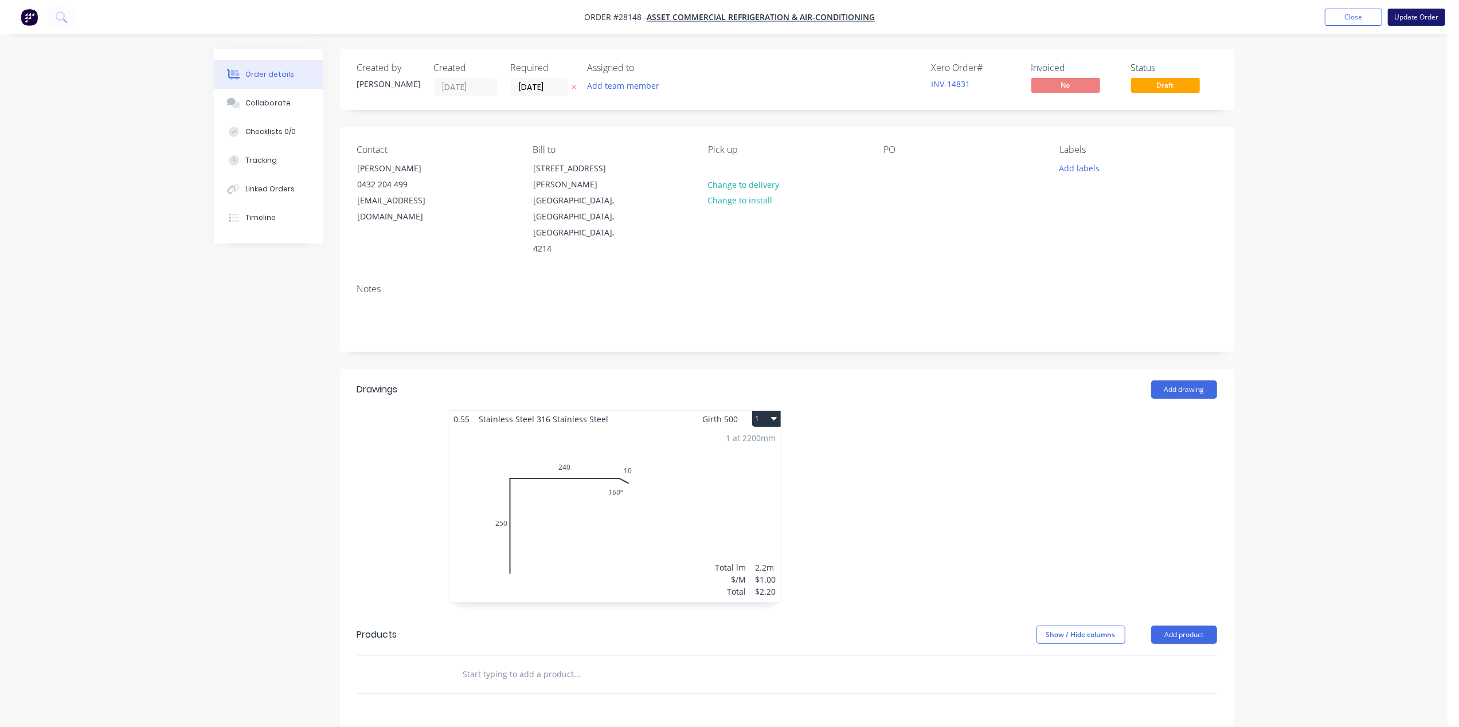
click at [1401, 15] on button "Update Order" at bounding box center [1415, 17] width 57 height 17
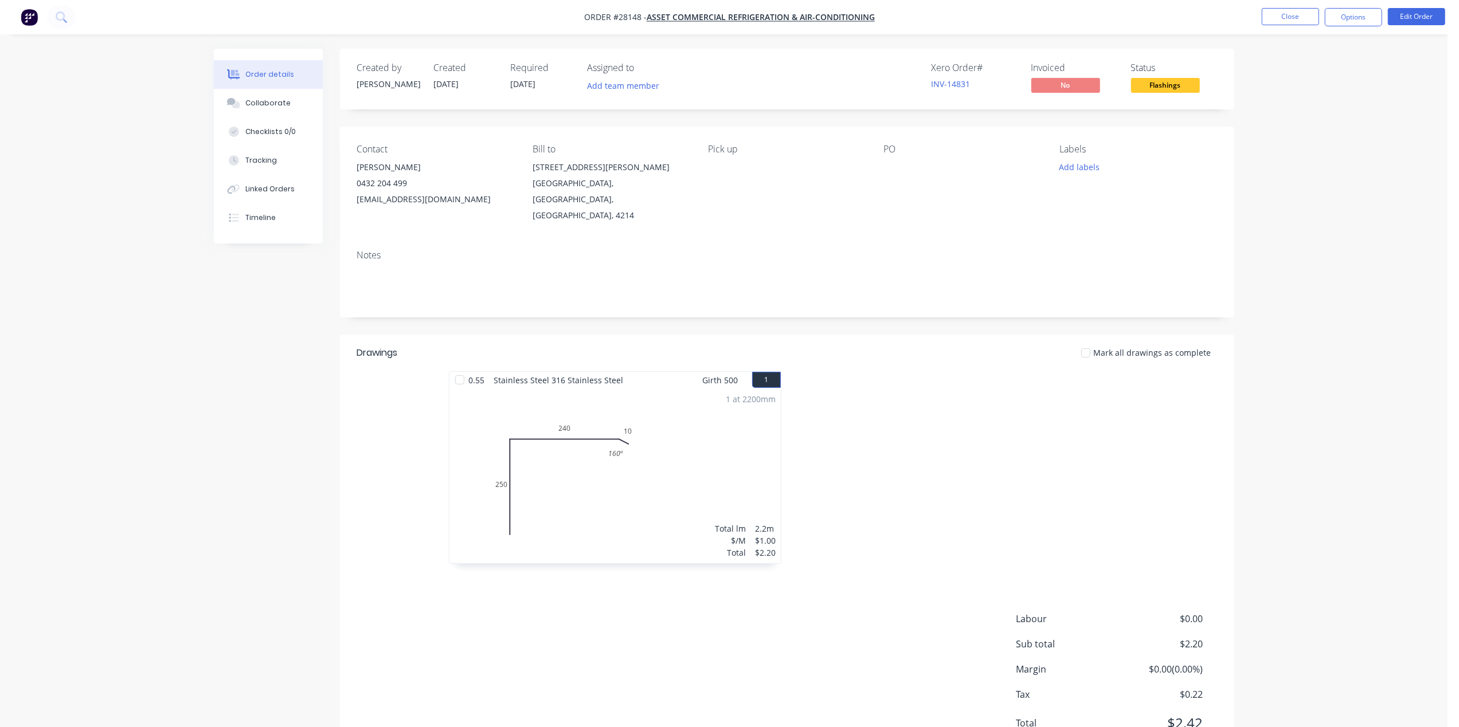
drag, startPoint x: 1336, startPoint y: 19, endPoint x: 1355, endPoint y: 28, distance: 21.0
click at [1338, 18] on button "Options" at bounding box center [1352, 17] width 57 height 18
click at [1300, 130] on div "Work Order" at bounding box center [1318, 138] width 105 height 17
click at [1289, 110] on div "Without pricing" at bounding box center [1318, 115] width 105 height 17
click at [1279, 15] on button "Close" at bounding box center [1289, 16] width 57 height 17
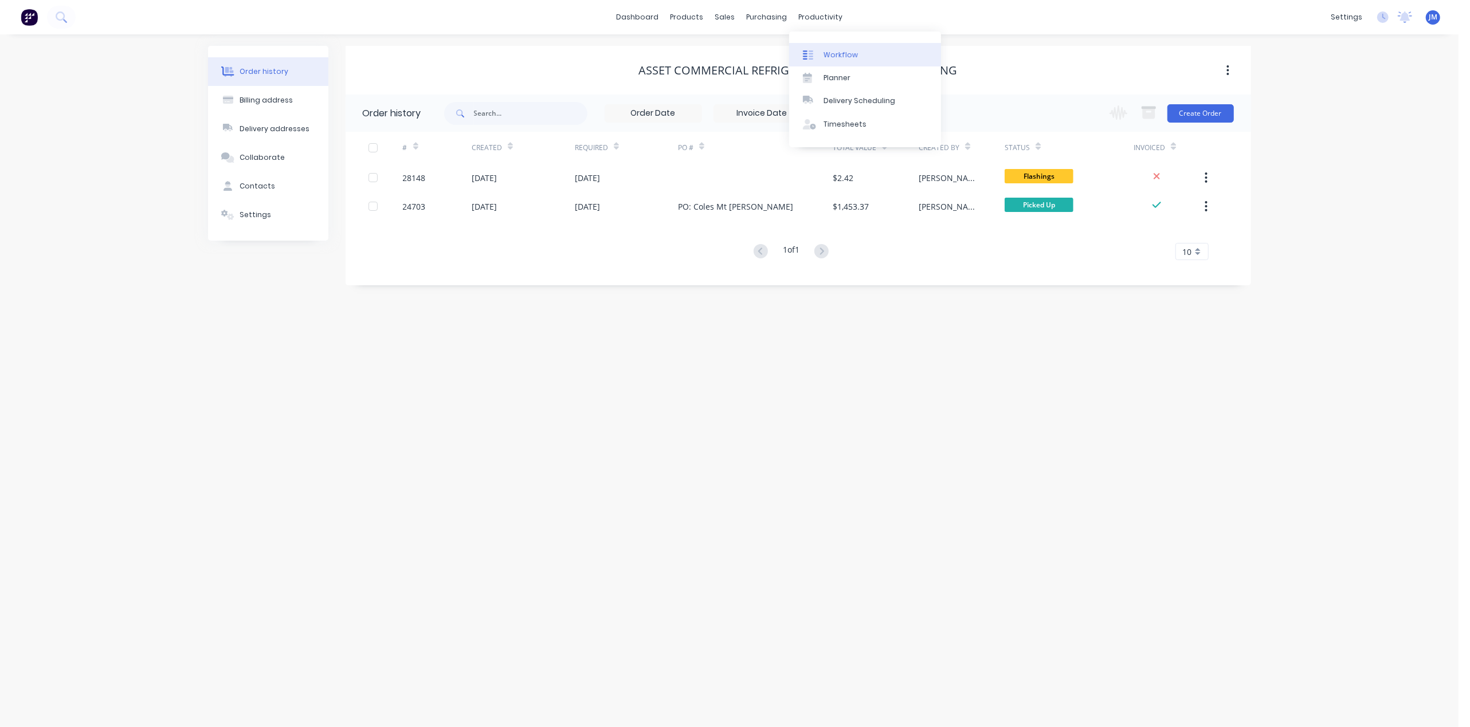
click at [824, 56] on div "Workflow" at bounding box center [841, 55] width 34 height 10
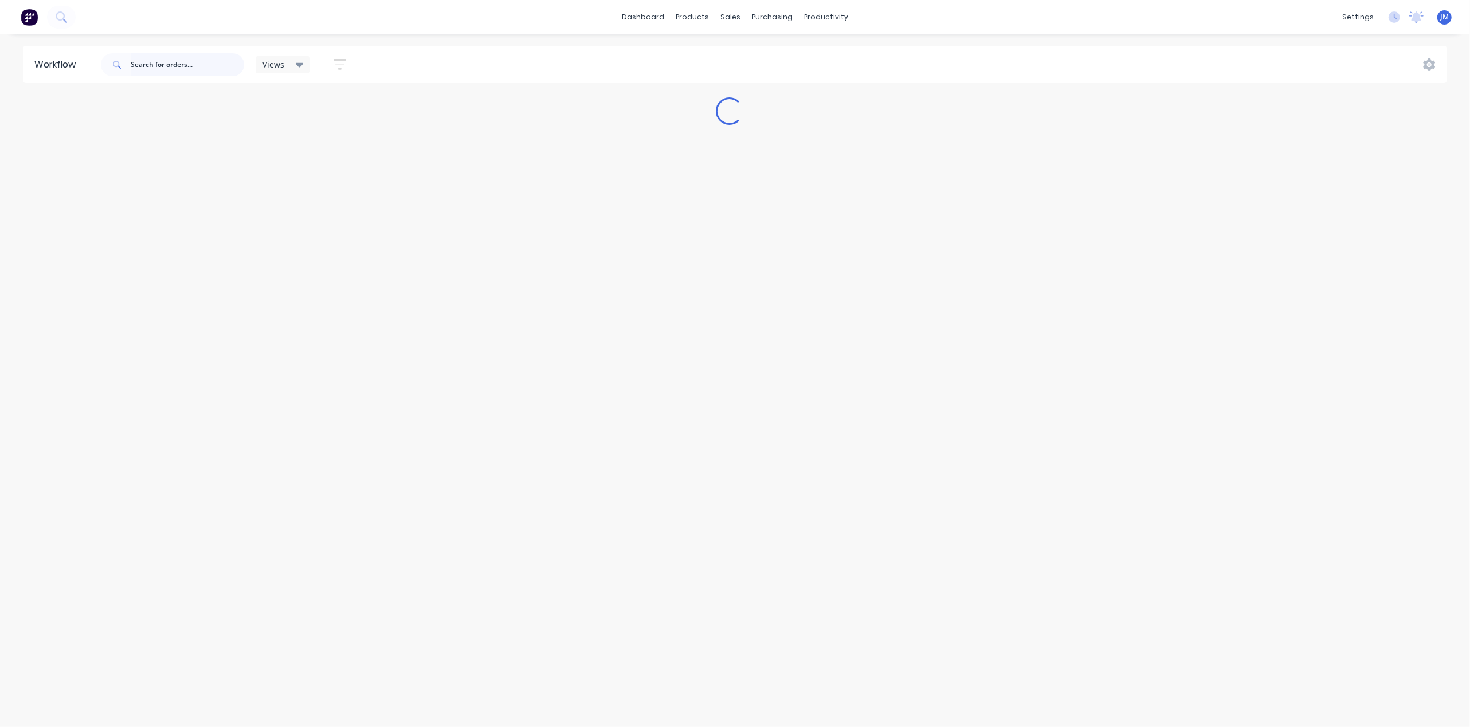
click at [182, 69] on input "text" at bounding box center [187, 64] width 113 height 23
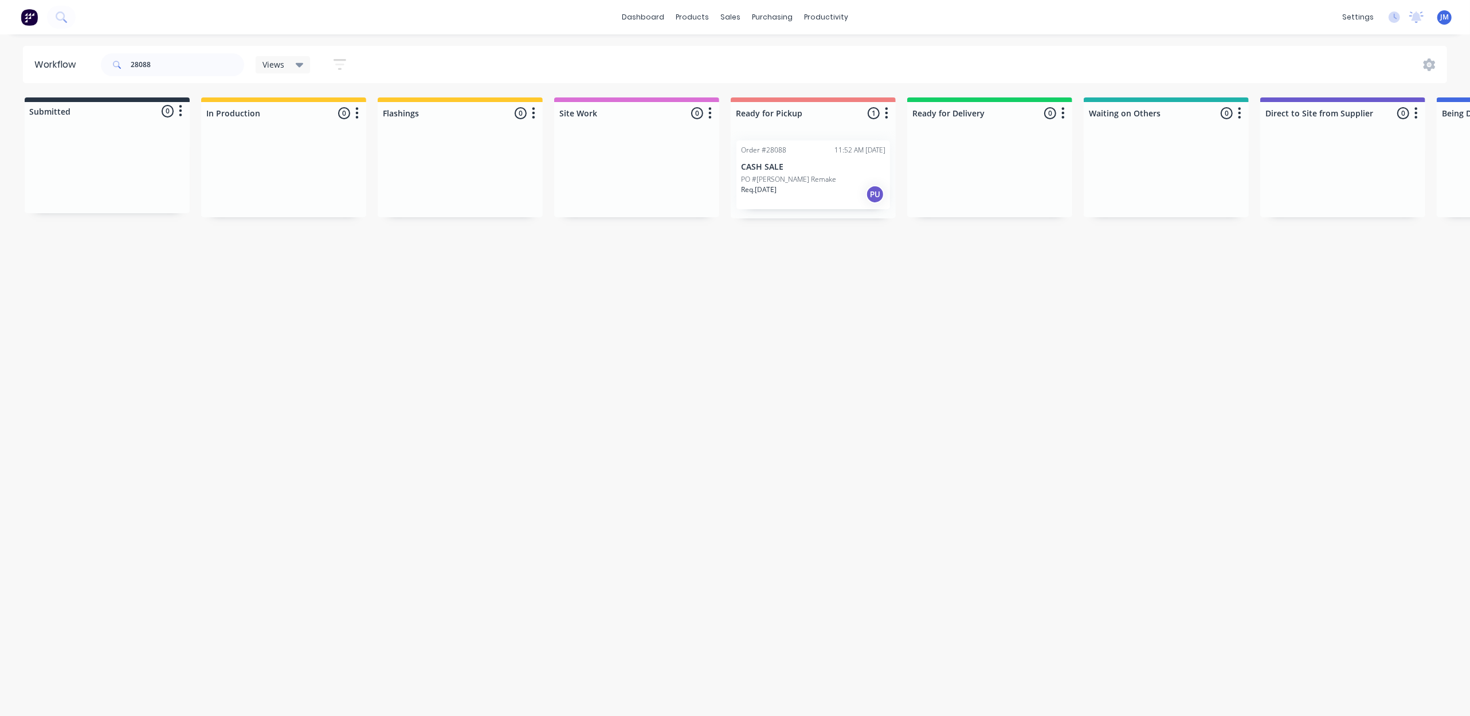
drag, startPoint x: 782, startPoint y: 163, endPoint x: 798, endPoint y: 164, distance: 15.5
click at [803, 266] on div "Mark as Picked Up" at bounding box center [842, 272] width 115 height 23
click at [156, 61] on input "28088" at bounding box center [187, 64] width 113 height 23
drag, startPoint x: 779, startPoint y: 173, endPoint x: 781, endPoint y: 187, distance: 13.8
click at [833, 292] on div "Mark as Picked Up" at bounding box center [838, 295] width 115 height 23
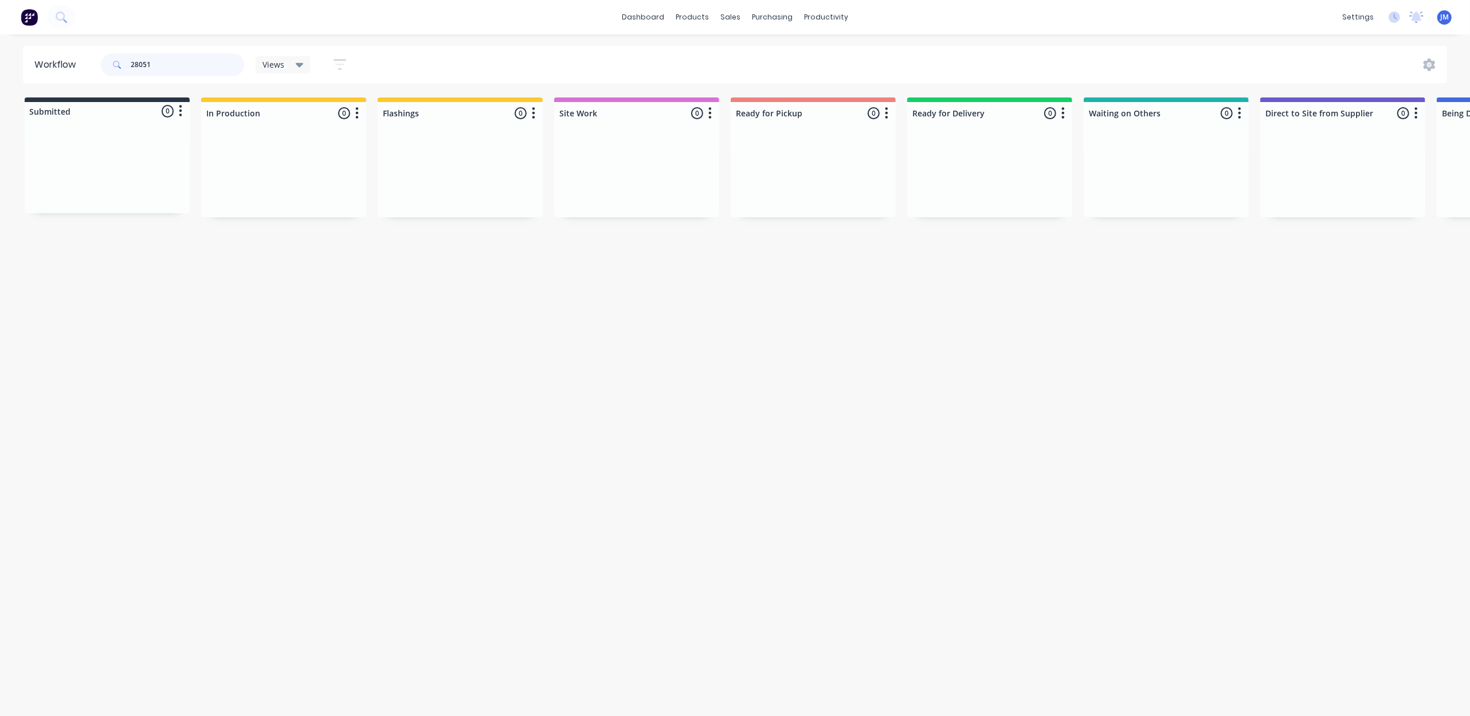
drag, startPoint x: 149, startPoint y: 62, endPoint x: 173, endPoint y: 115, distance: 58.0
click at [150, 62] on input "28051" at bounding box center [187, 64] width 113 height 23
drag, startPoint x: 134, startPoint y: 150, endPoint x: 415, endPoint y: 138, distance: 281.6
click at [415, 138] on div "Submitted 1 Status colour #273444 hex #273444 Save Cancel Summaries Total order…" at bounding box center [1029, 157] width 2077 height 121
click at [859, 300] on div "Mark as Picked Up" at bounding box center [891, 304] width 115 height 23
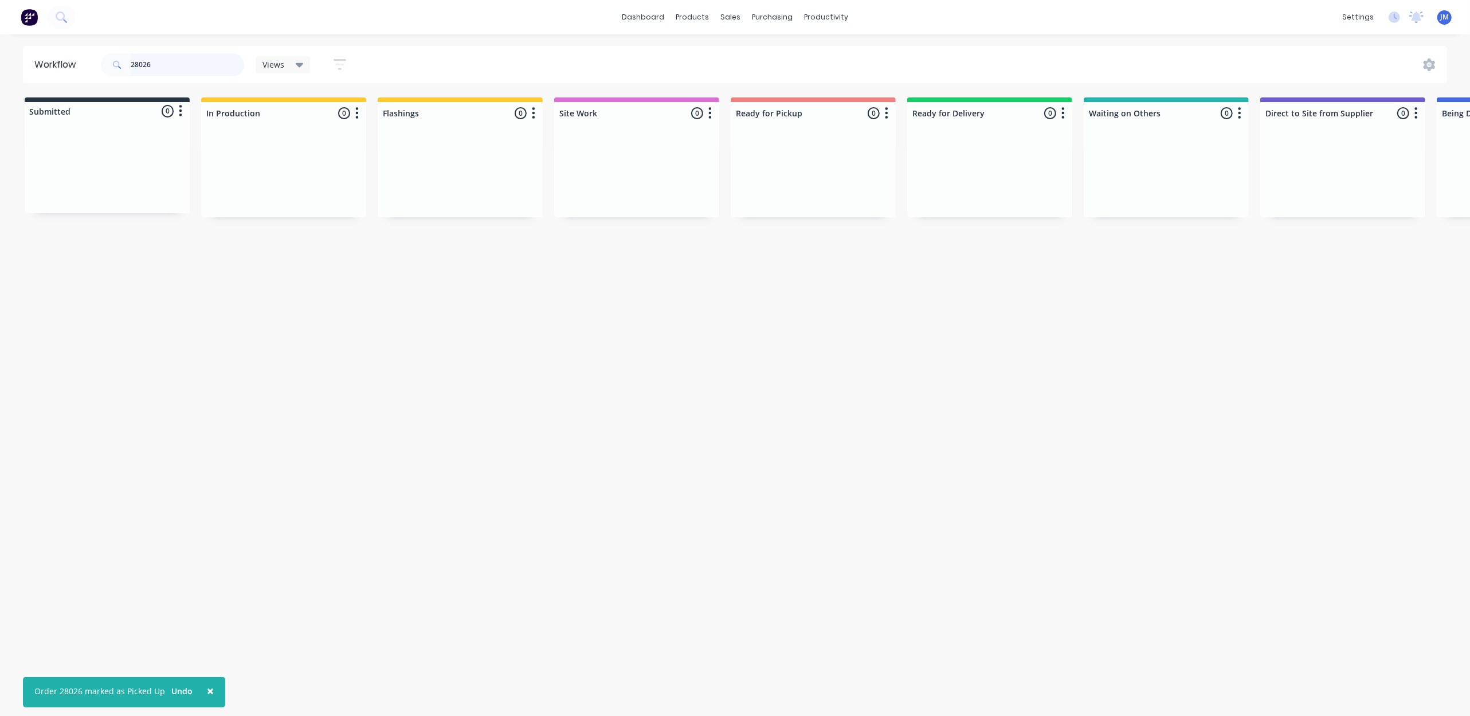
click at [182, 62] on input "28026" at bounding box center [187, 64] width 113 height 23
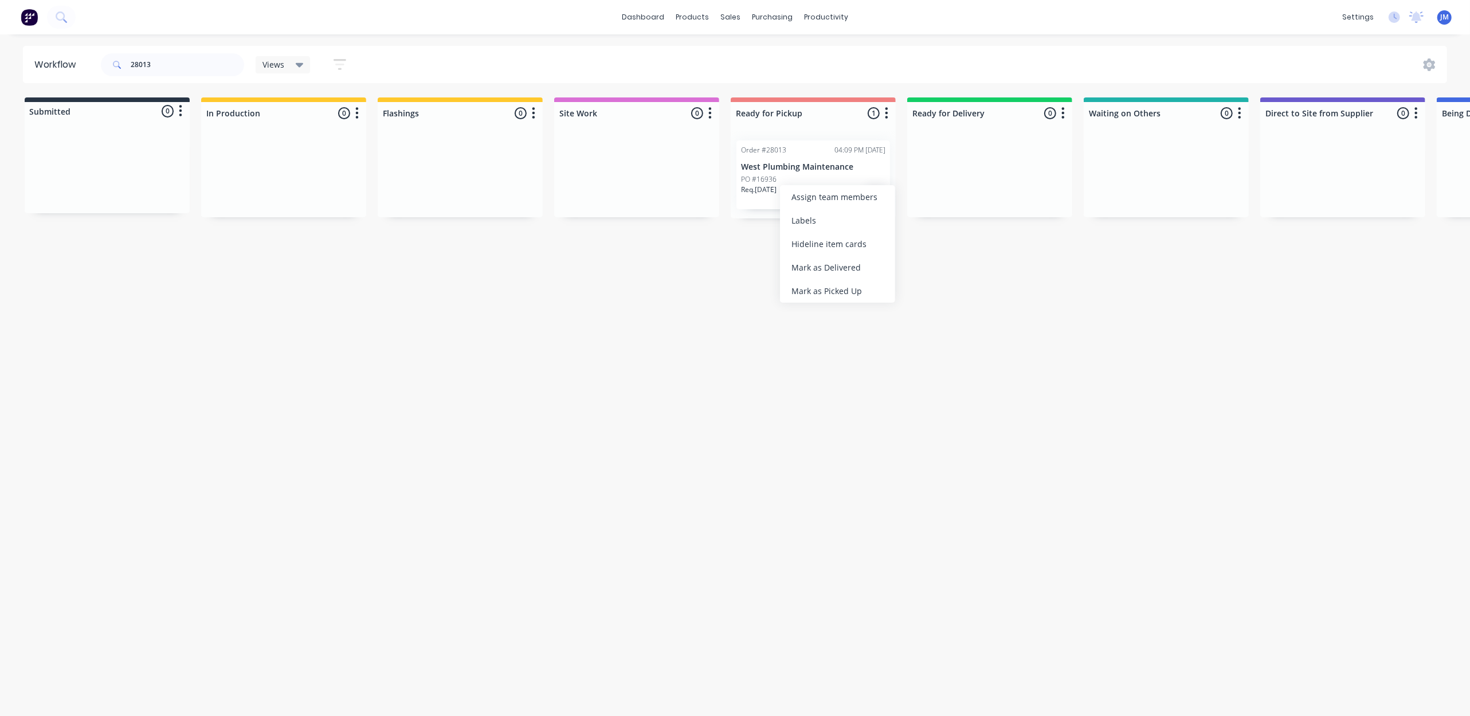
click at [813, 284] on div "Mark as Picked Up" at bounding box center [837, 290] width 115 height 23
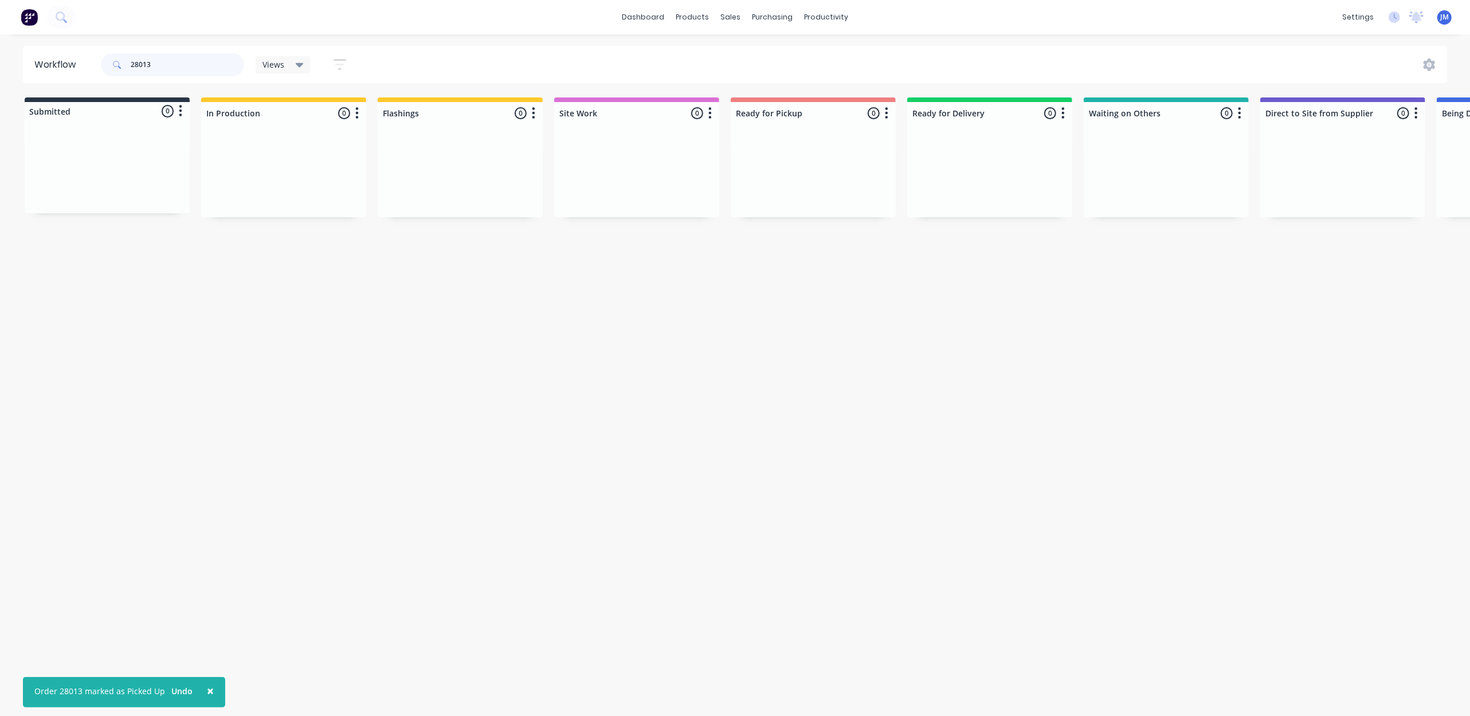
click at [165, 72] on input "28013" at bounding box center [187, 64] width 113 height 23
type input "2"
